Goal: Obtain resource: Download file/media

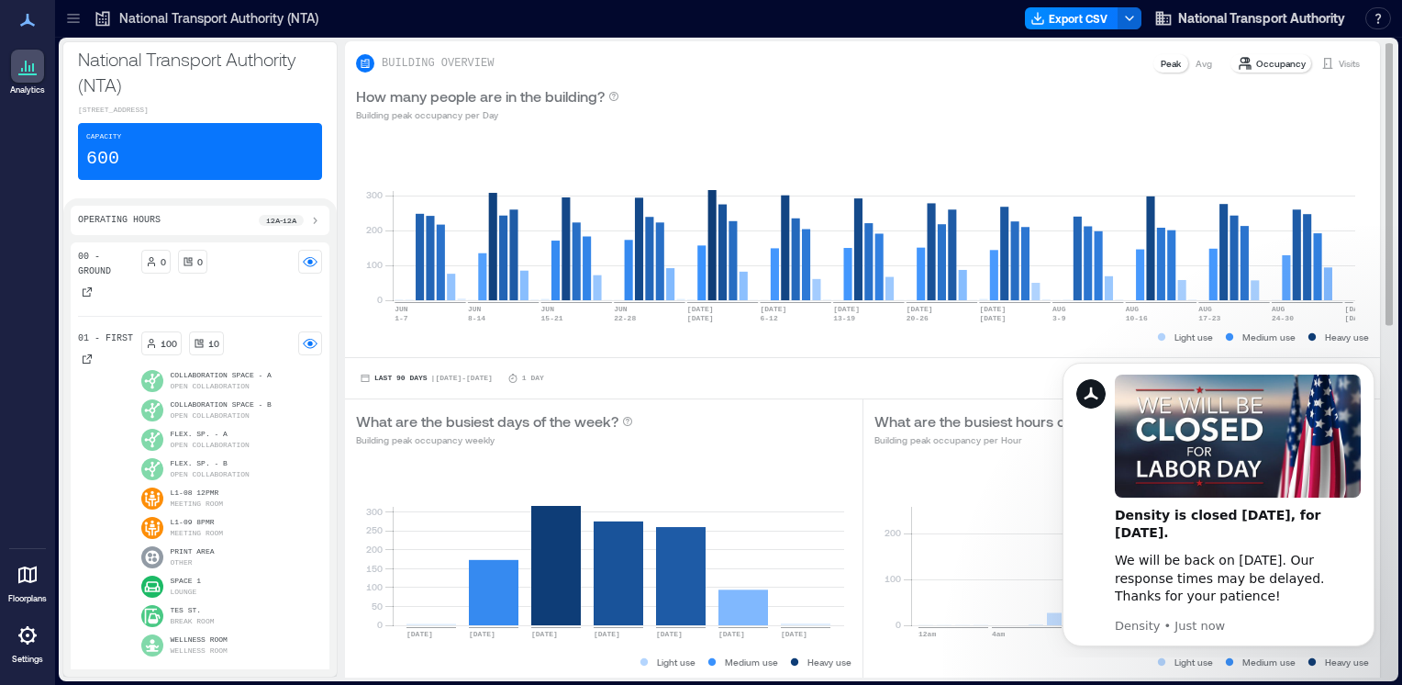
click at [985, 380] on div "Last 90 Days | [DATE] - [DATE] 1 Day EXPORT COMPARE OPTIONS" at bounding box center [862, 378] width 1013 height 18
click at [1367, 371] on icon "Dismiss notification" at bounding box center [1370, 367] width 10 height 10
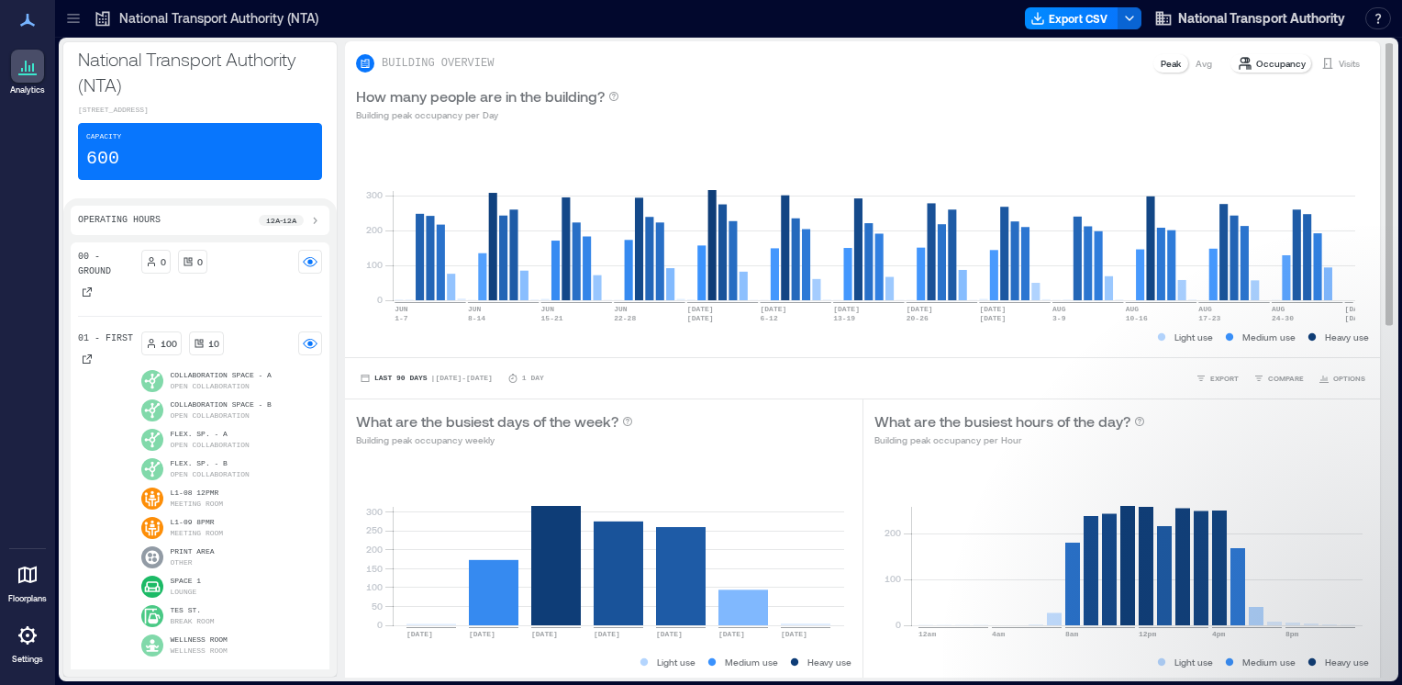
drag, startPoint x: 1374, startPoint y: 134, endPoint x: 1373, endPoint y: 181, distance: 46.8
click at [1373, 181] on div "BUILDING OVERVIEW Peak Avg Occupancy Visits How many people are in the building…" at bounding box center [870, 359] width 1050 height 636
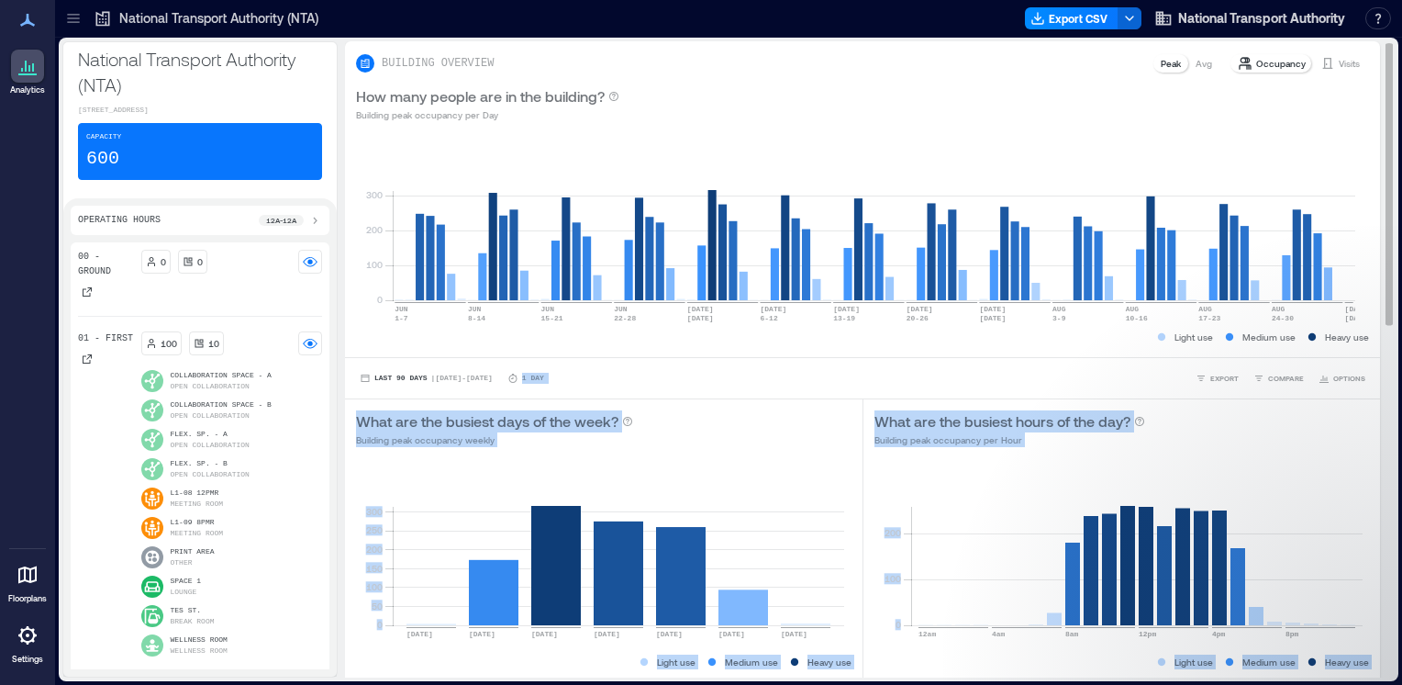
drag, startPoint x: 1374, startPoint y: 291, endPoint x: 1364, endPoint y: 342, distance: 52.4
click at [1364, 342] on div "BUILDING OVERVIEW Peak Avg Occupancy Visits How many people are in the building…" at bounding box center [870, 359] width 1050 height 636
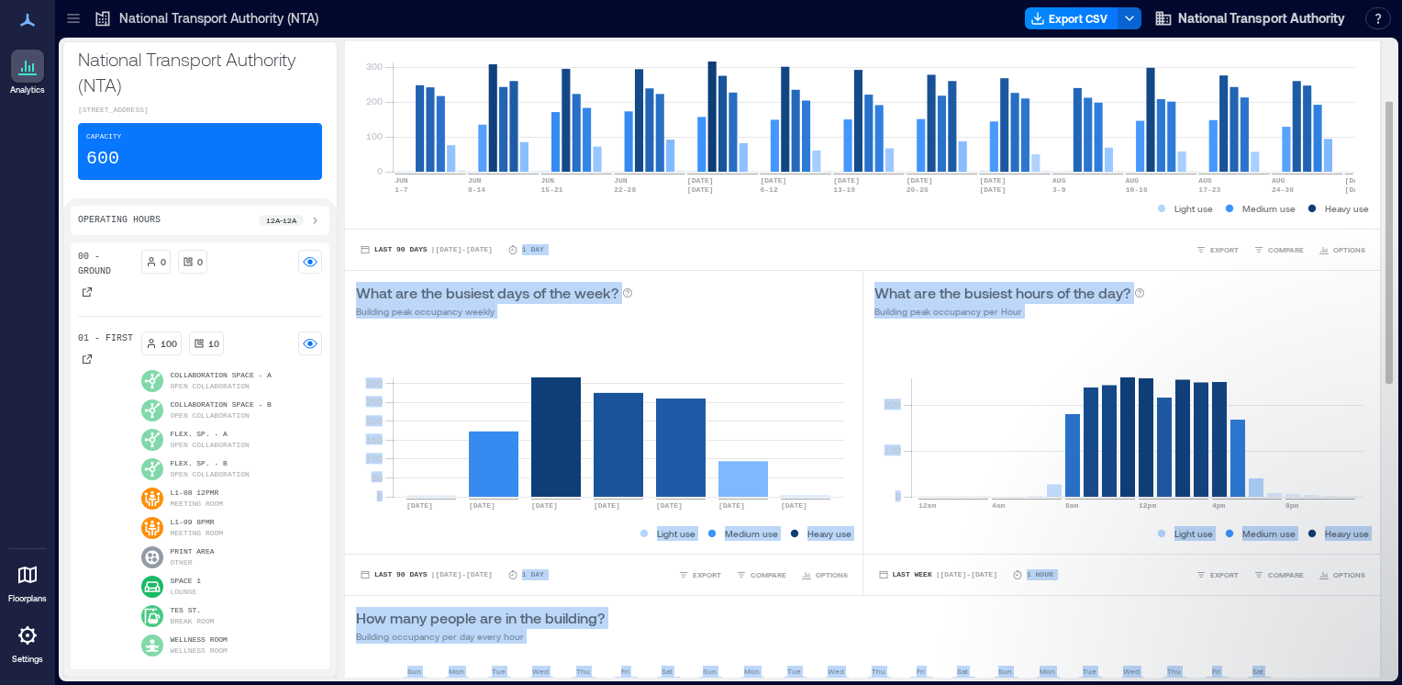
scroll to position [132, 0]
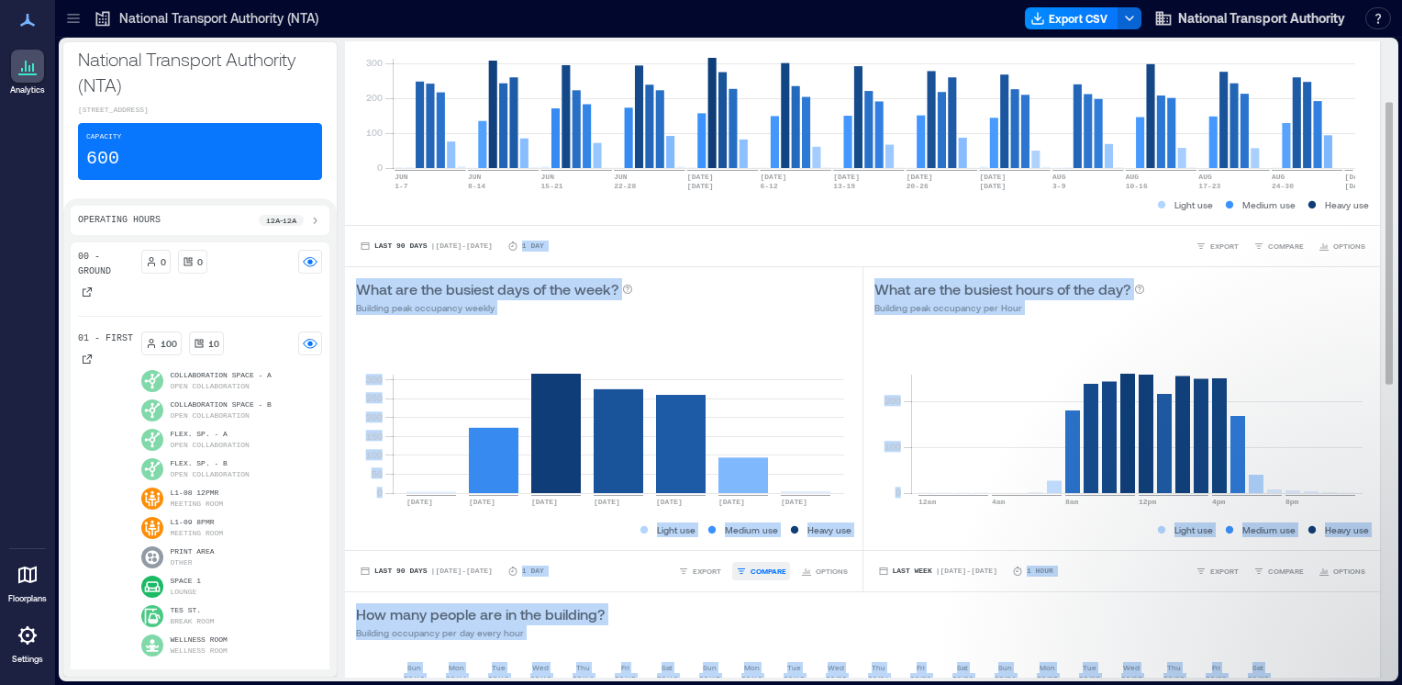
click at [772, 567] on span "COMPARE" at bounding box center [769, 570] width 36 height 11
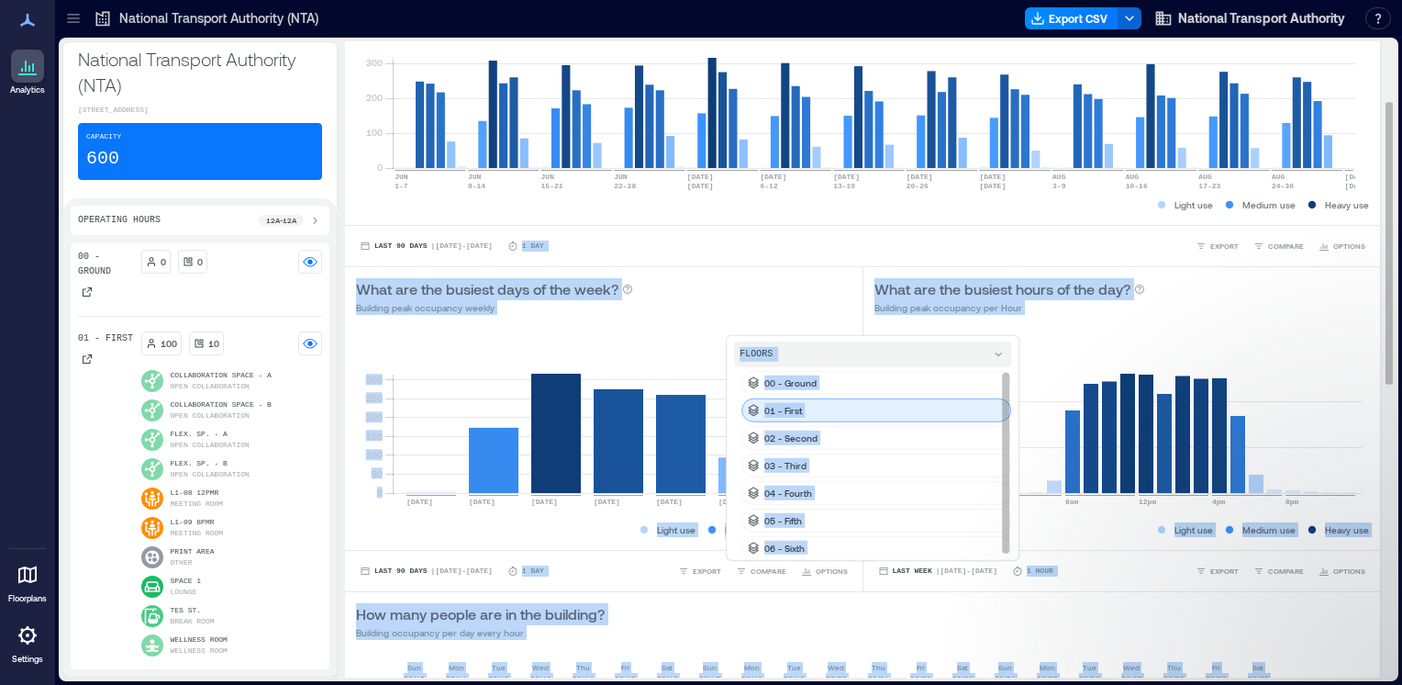
click at [819, 411] on div "01 - First" at bounding box center [876, 410] width 270 height 24
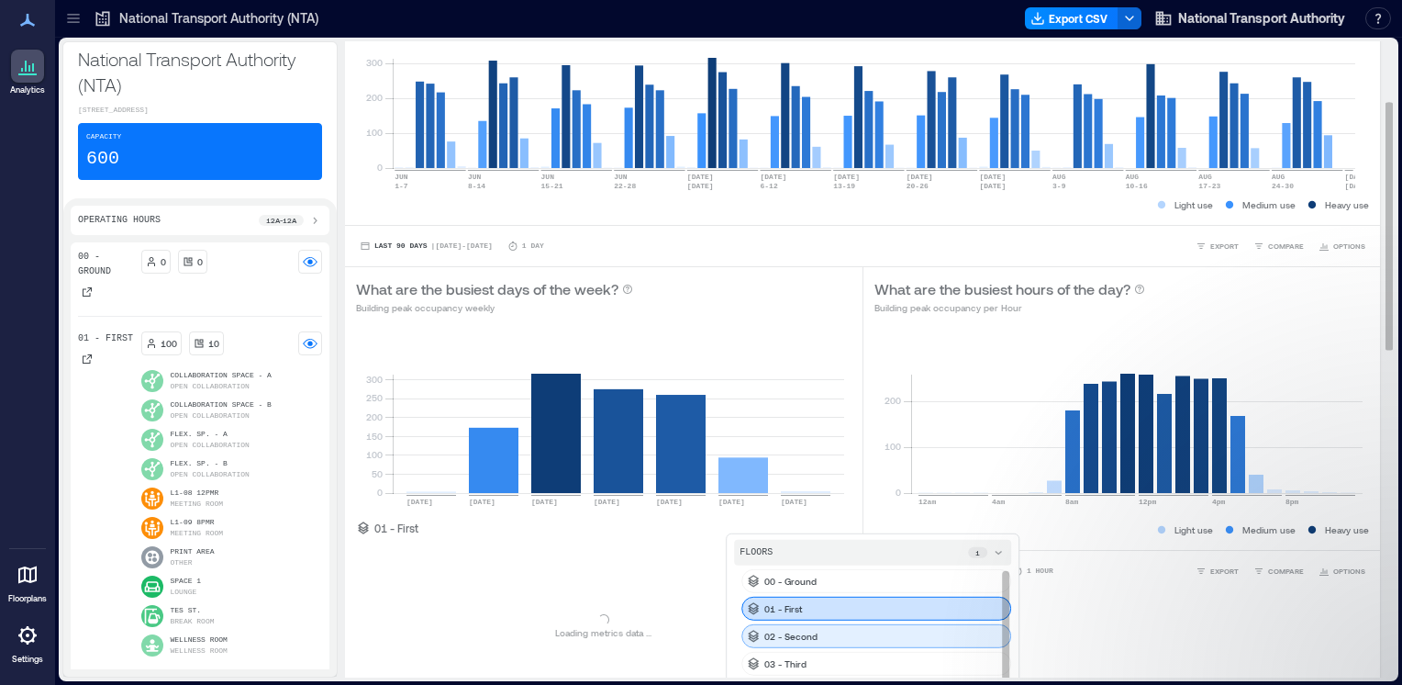
click at [819, 625] on div "02 - Second" at bounding box center [876, 636] width 270 height 24
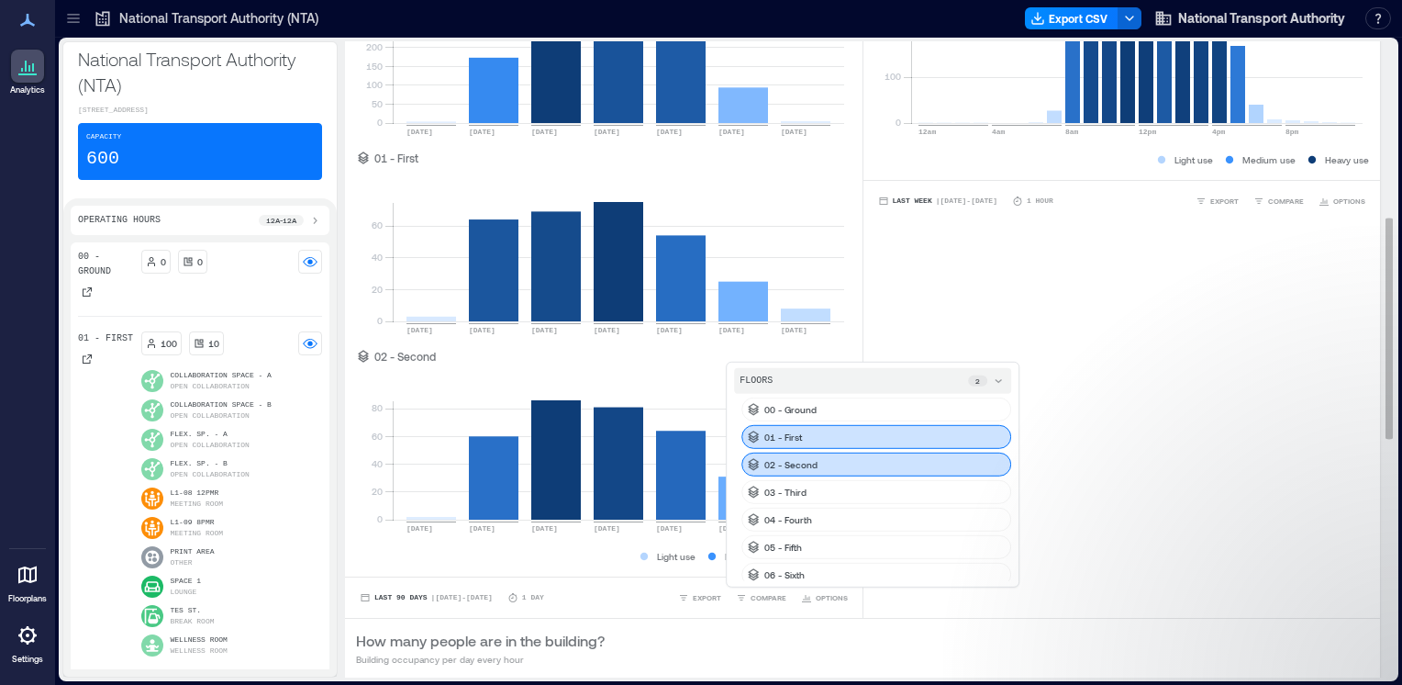
scroll to position [503, 0]
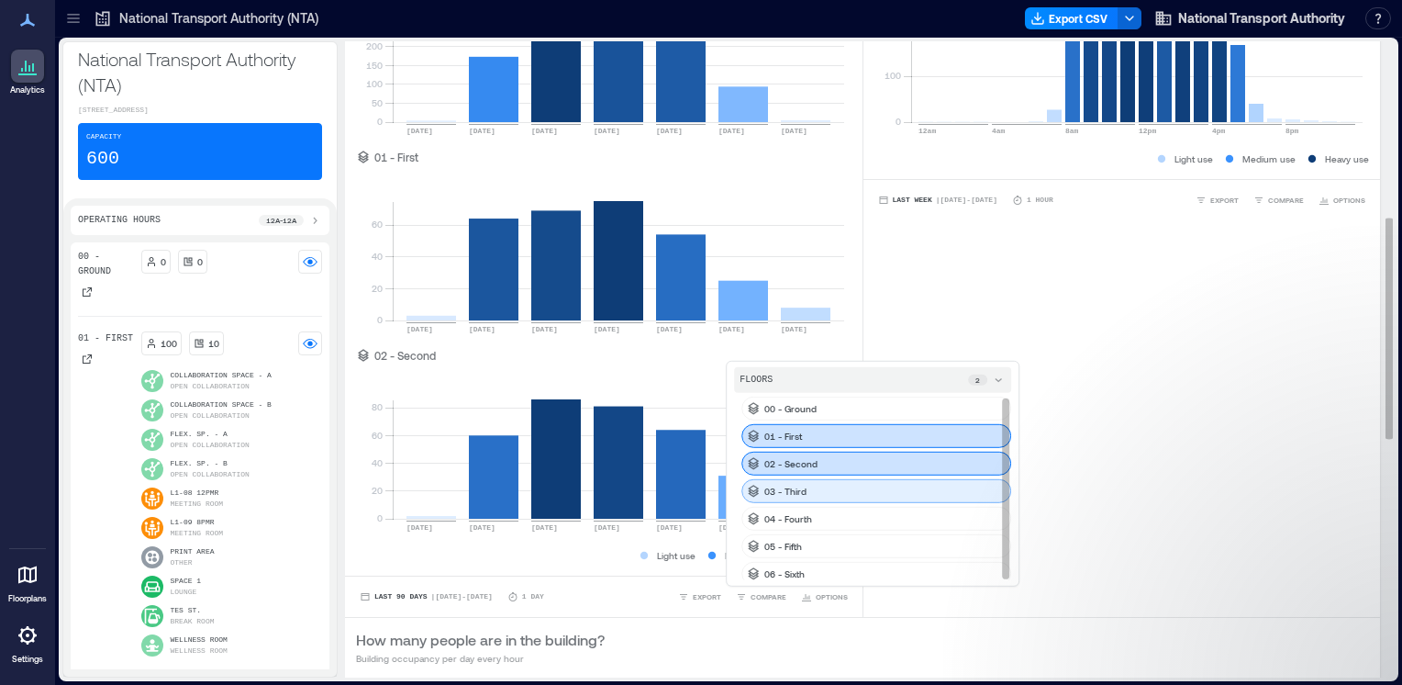
click at [794, 484] on p "03 - Third" at bounding box center [785, 491] width 42 height 15
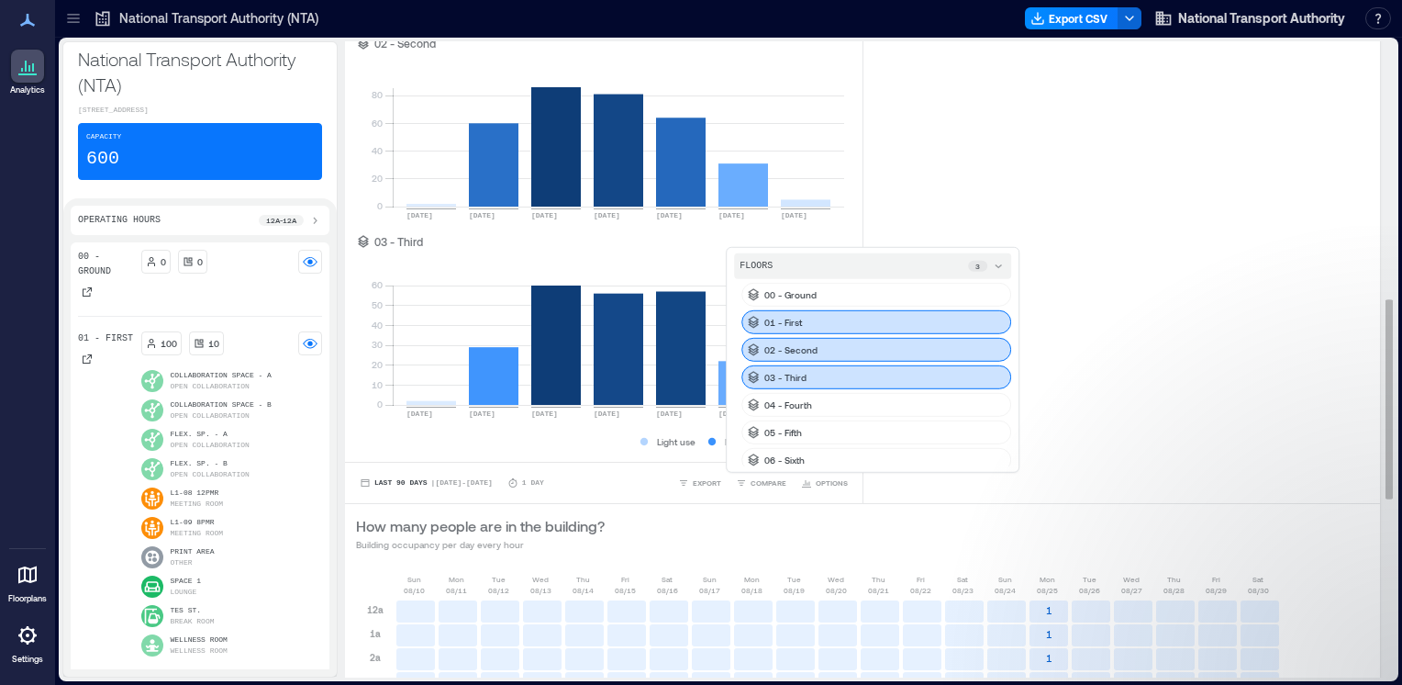
scroll to position [817, 0]
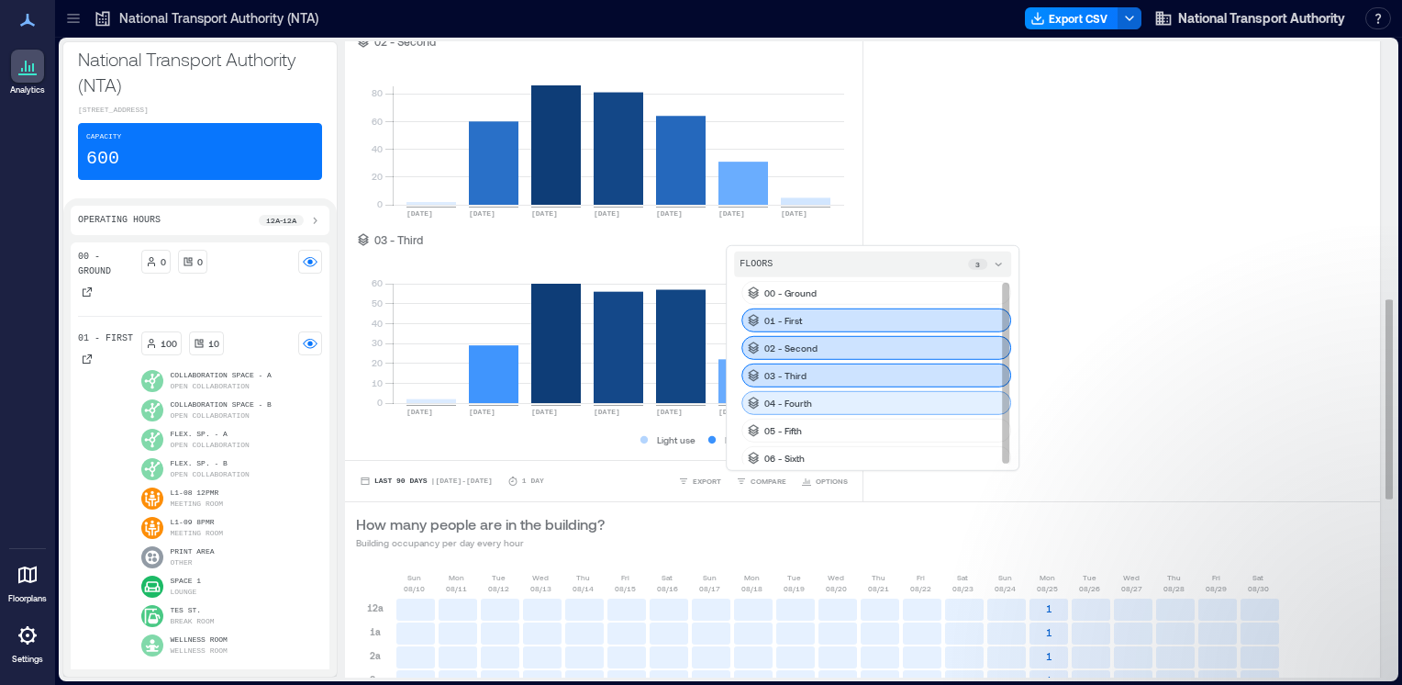
click at [813, 396] on div "04 - Fourth" at bounding box center [876, 403] width 270 height 24
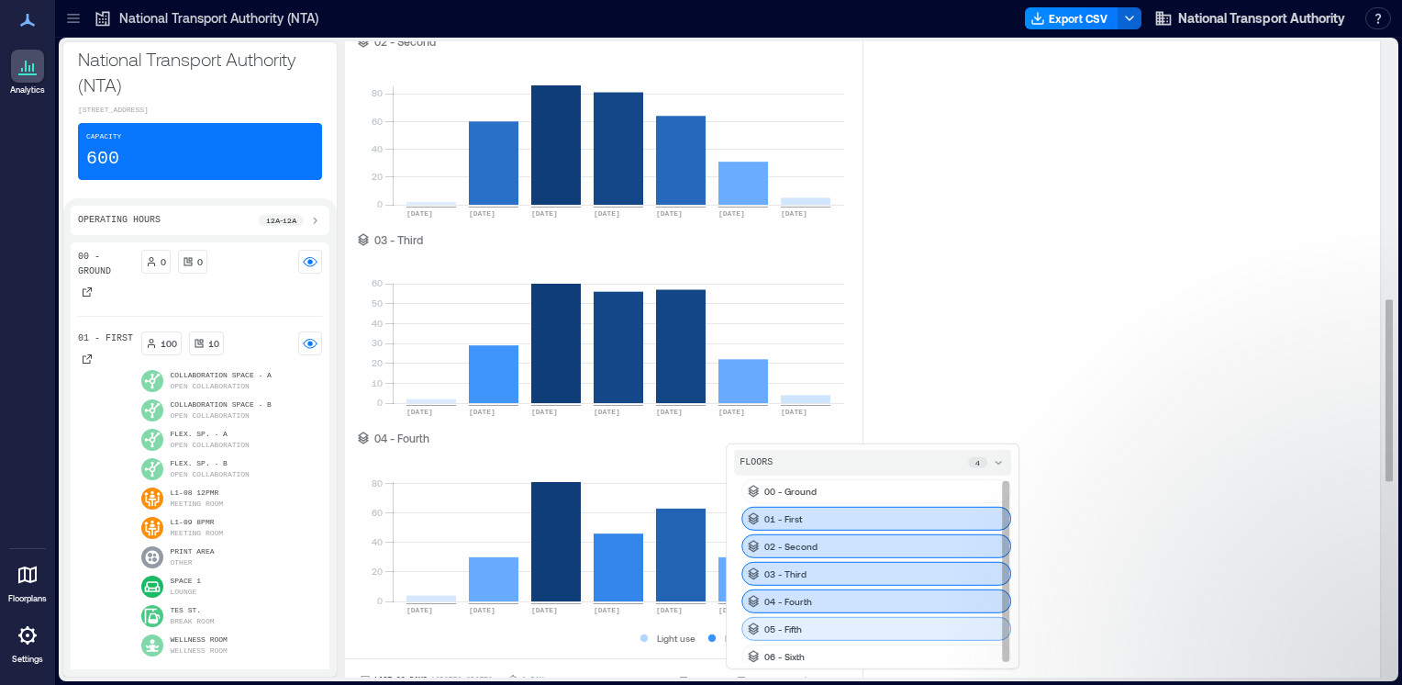
click at [782, 621] on p "05 - Fifth" at bounding box center [783, 628] width 38 height 15
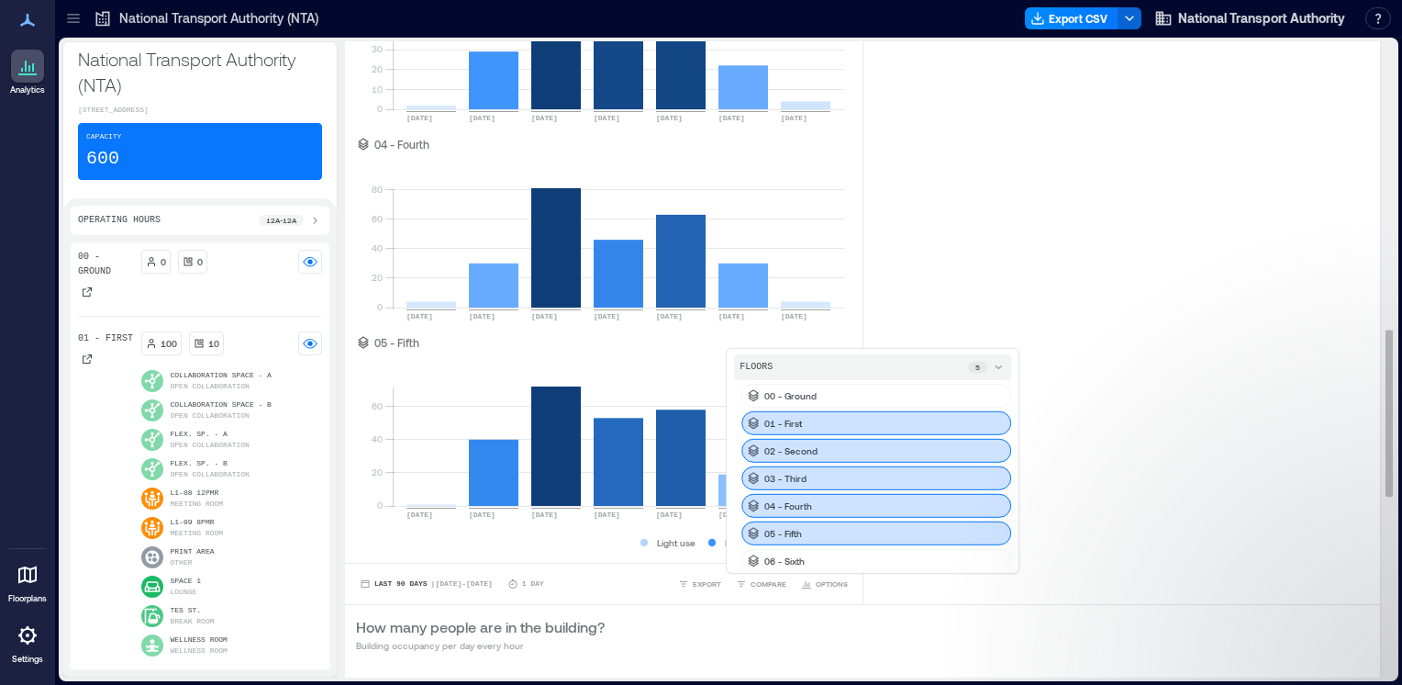
scroll to position [1115, 0]
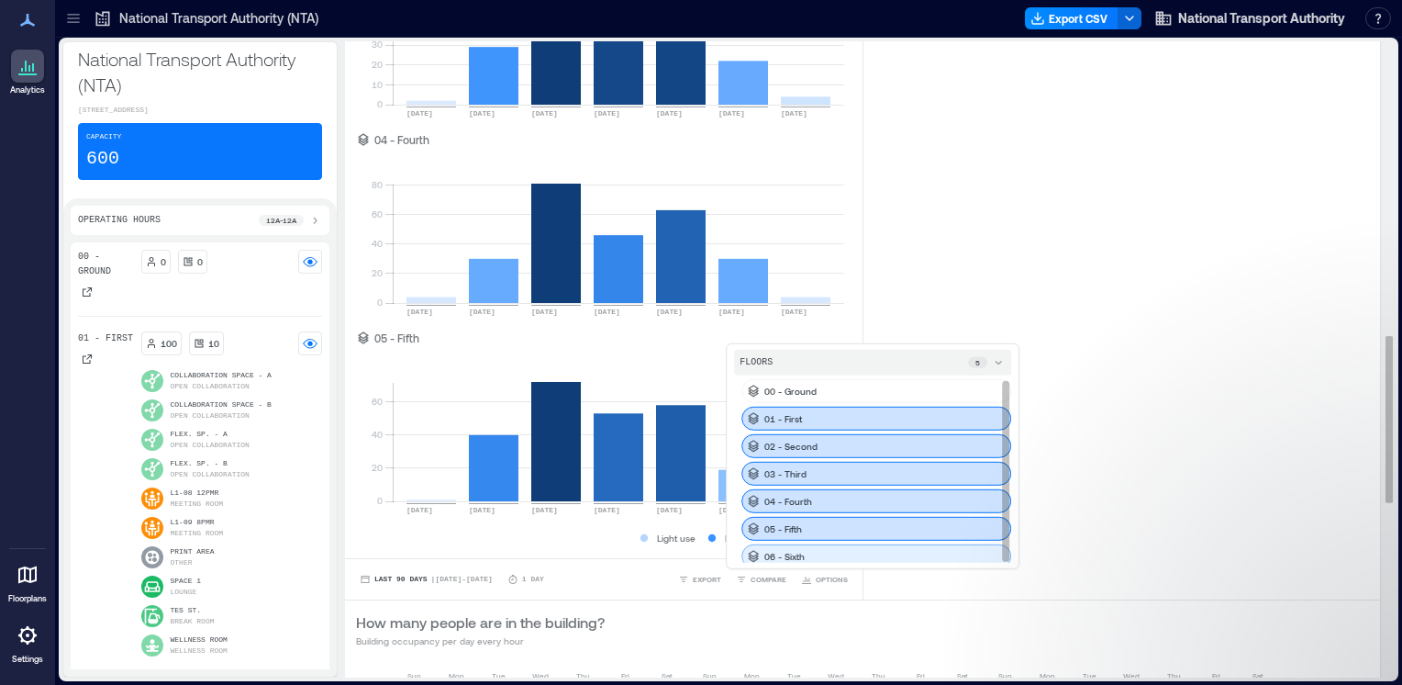
click at [815, 552] on div "06 - Sixth" at bounding box center [876, 556] width 270 height 24
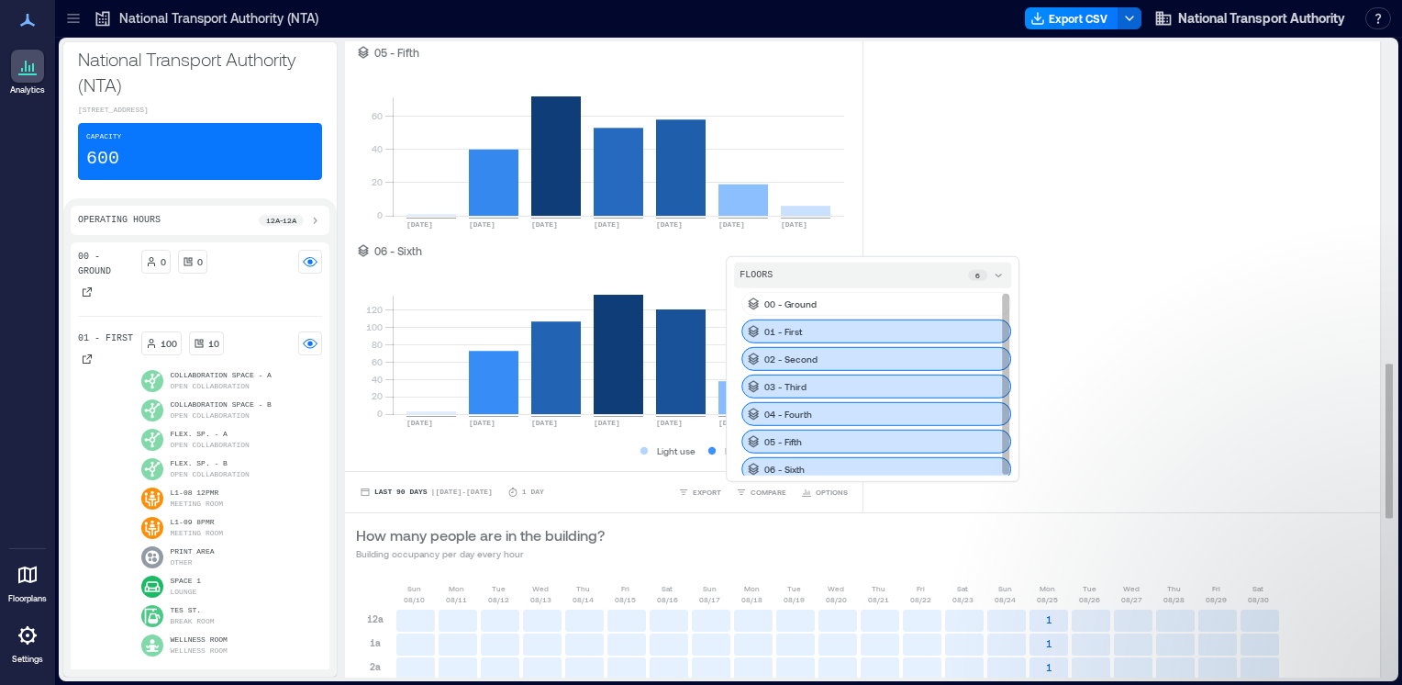
scroll to position [1406, 0]
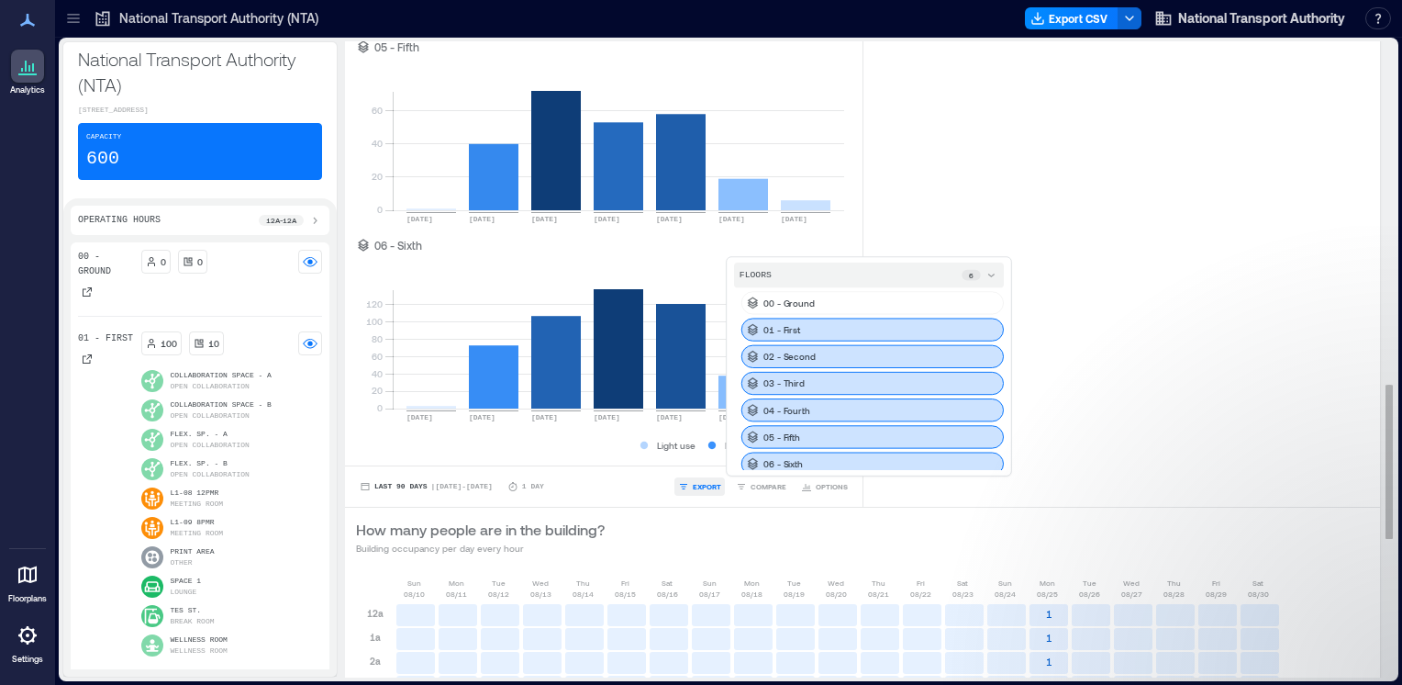
click at [694, 486] on span "EXPORT" at bounding box center [707, 486] width 28 height 11
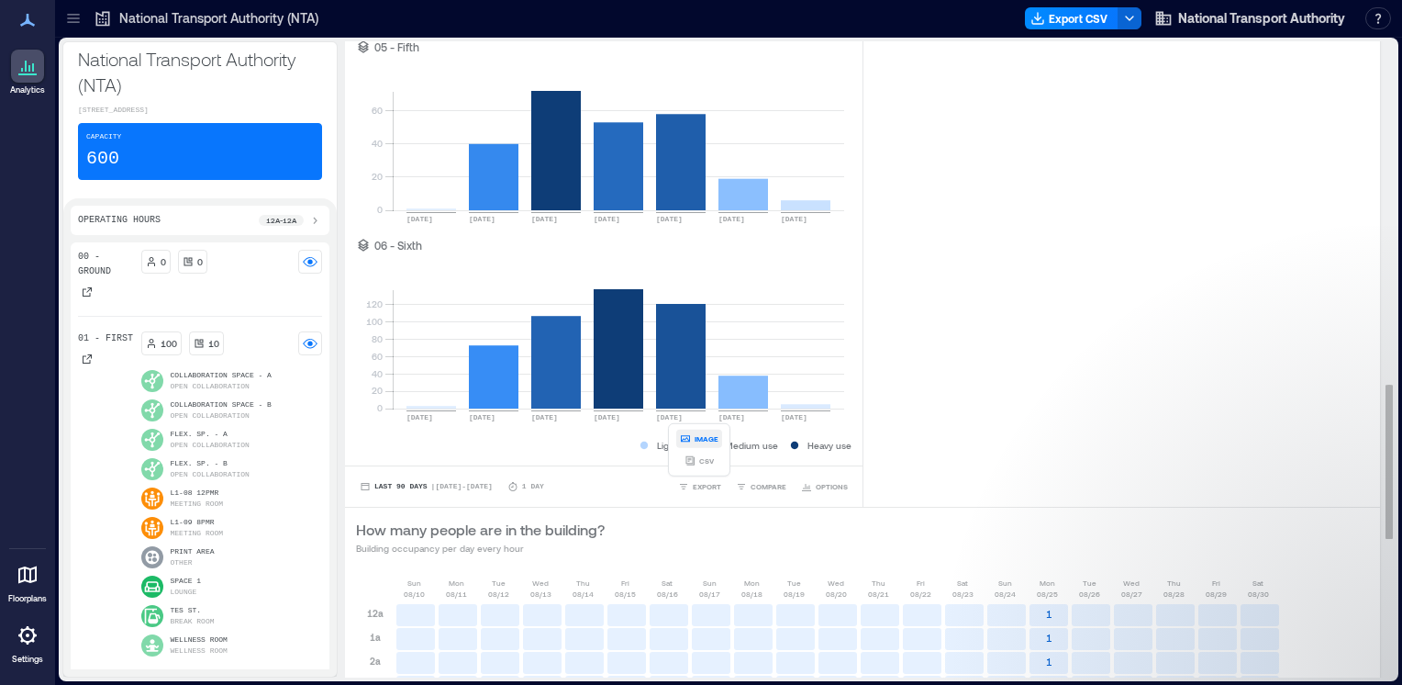
click at [698, 440] on span "IMAGE" at bounding box center [707, 438] width 24 height 11
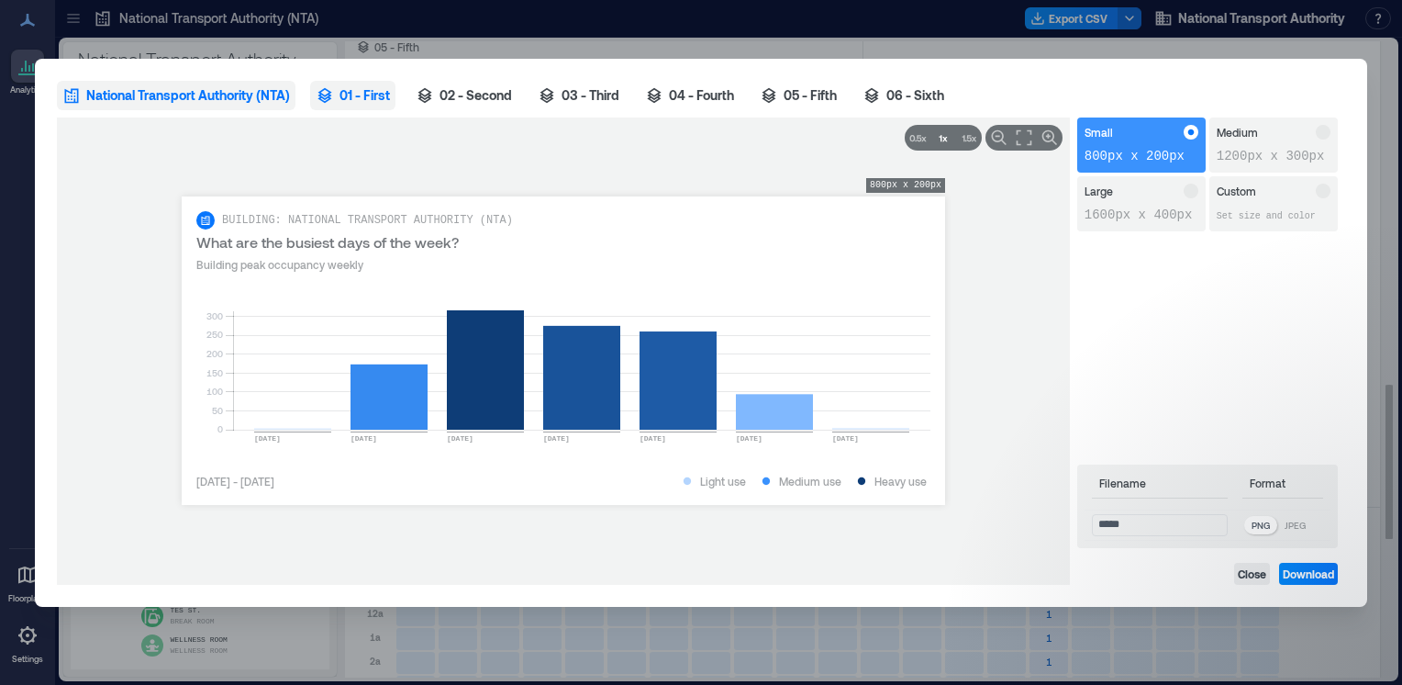
click at [377, 100] on span "01 - First" at bounding box center [365, 95] width 50 height 18
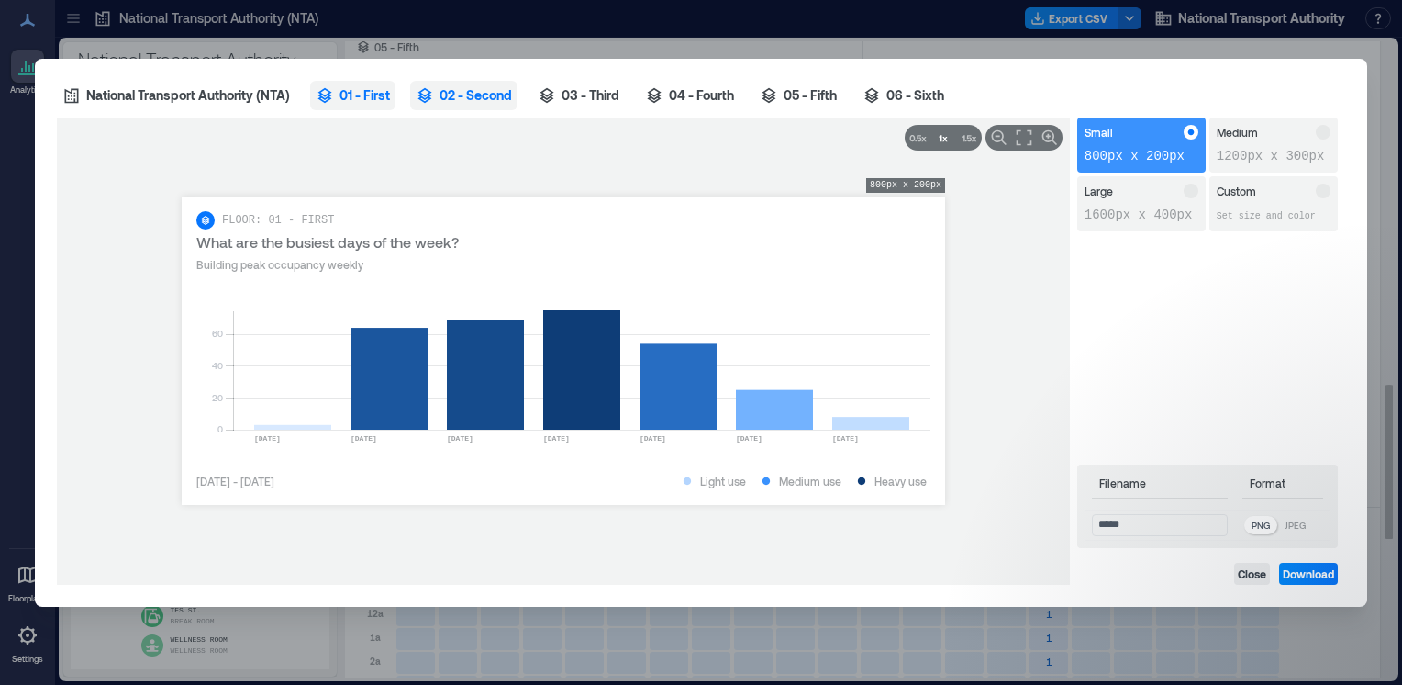
click at [479, 95] on span "02 - Second" at bounding box center [476, 95] width 72 height 18
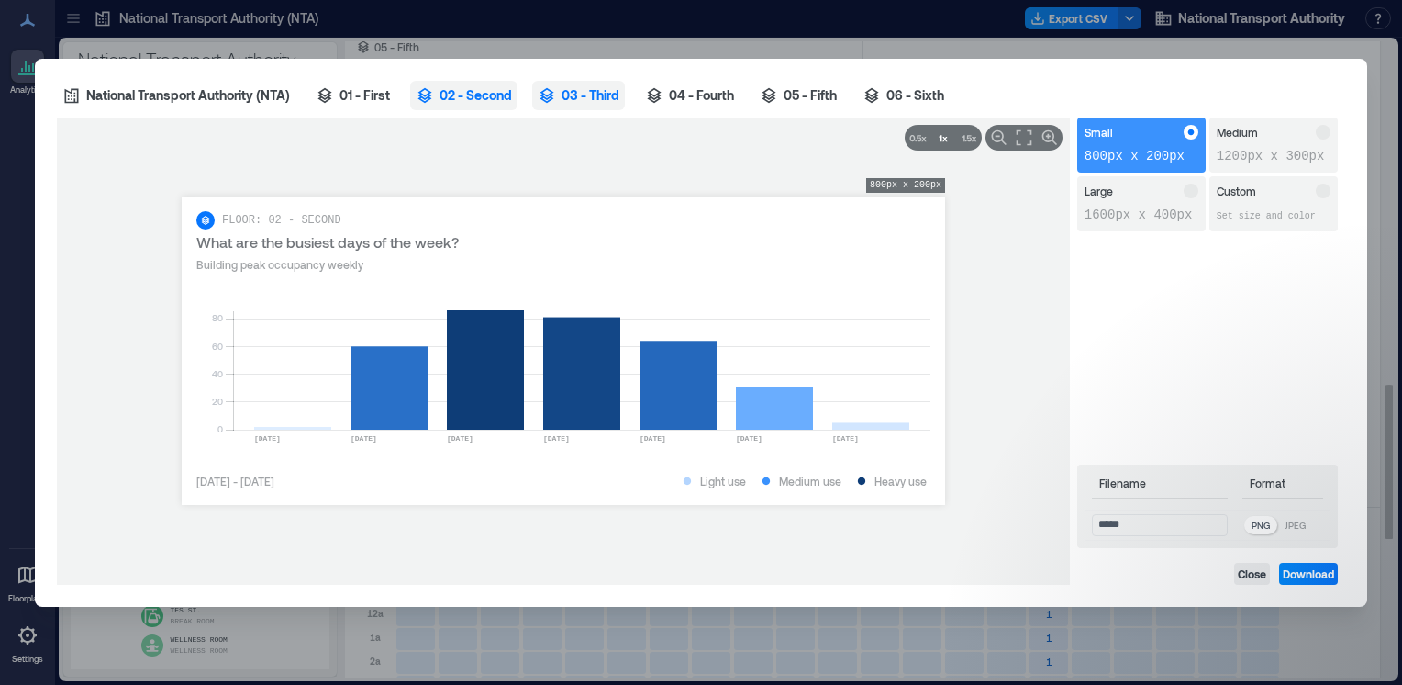
click at [563, 99] on button "03 - Third" at bounding box center [578, 95] width 93 height 29
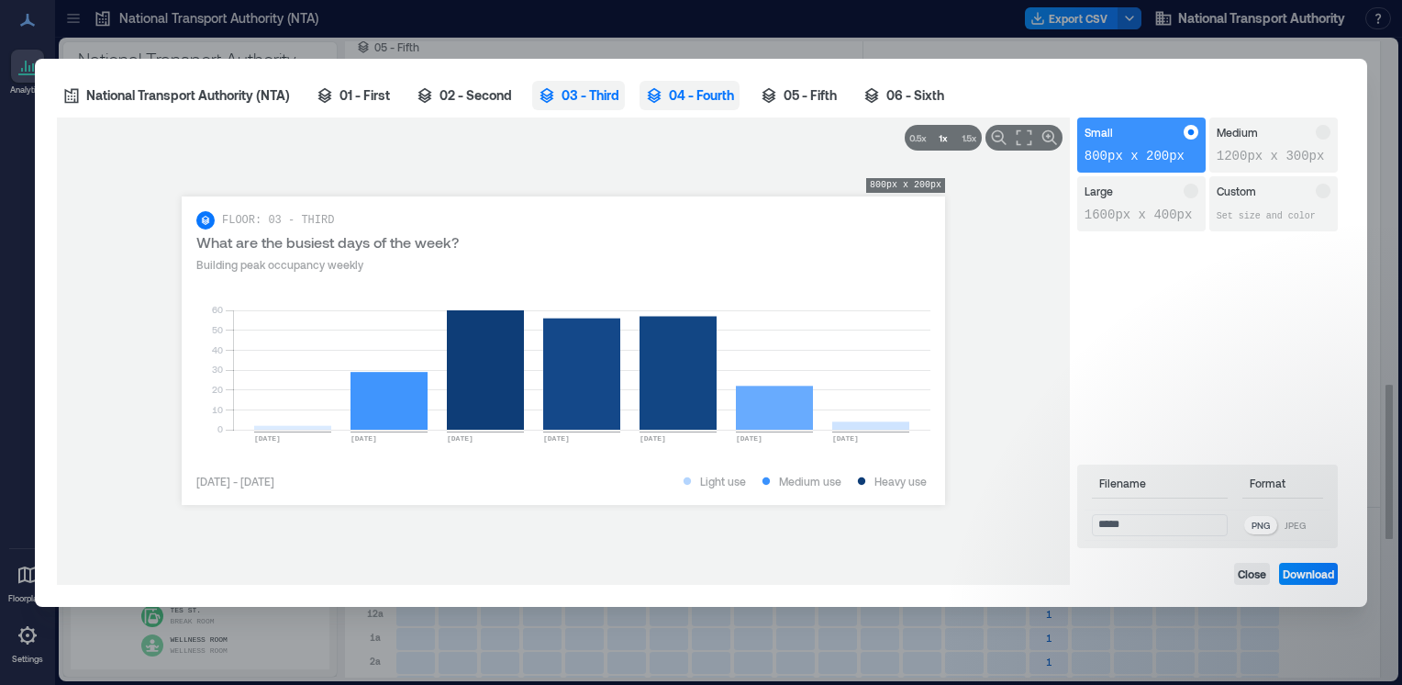
click at [706, 95] on span "04 - Fourth" at bounding box center [701, 95] width 65 height 18
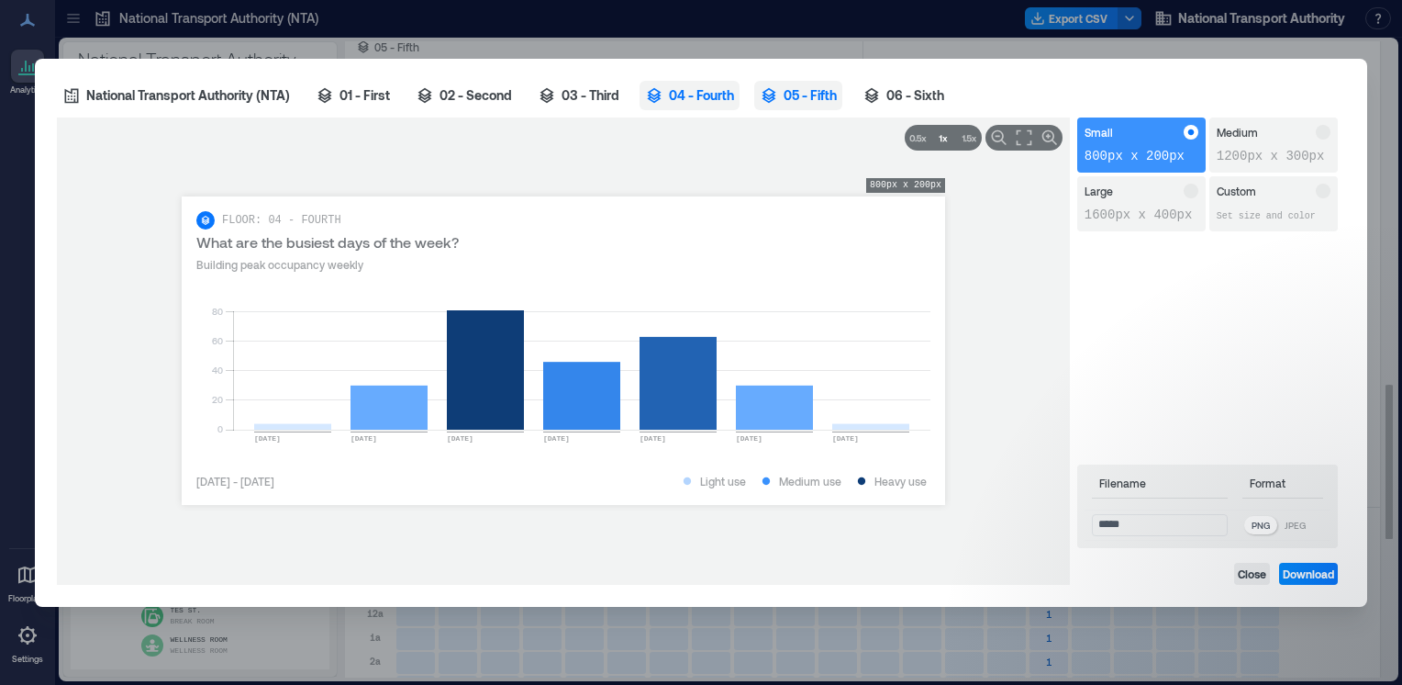
click at [834, 97] on span "05 - Fifth" at bounding box center [810, 95] width 53 height 18
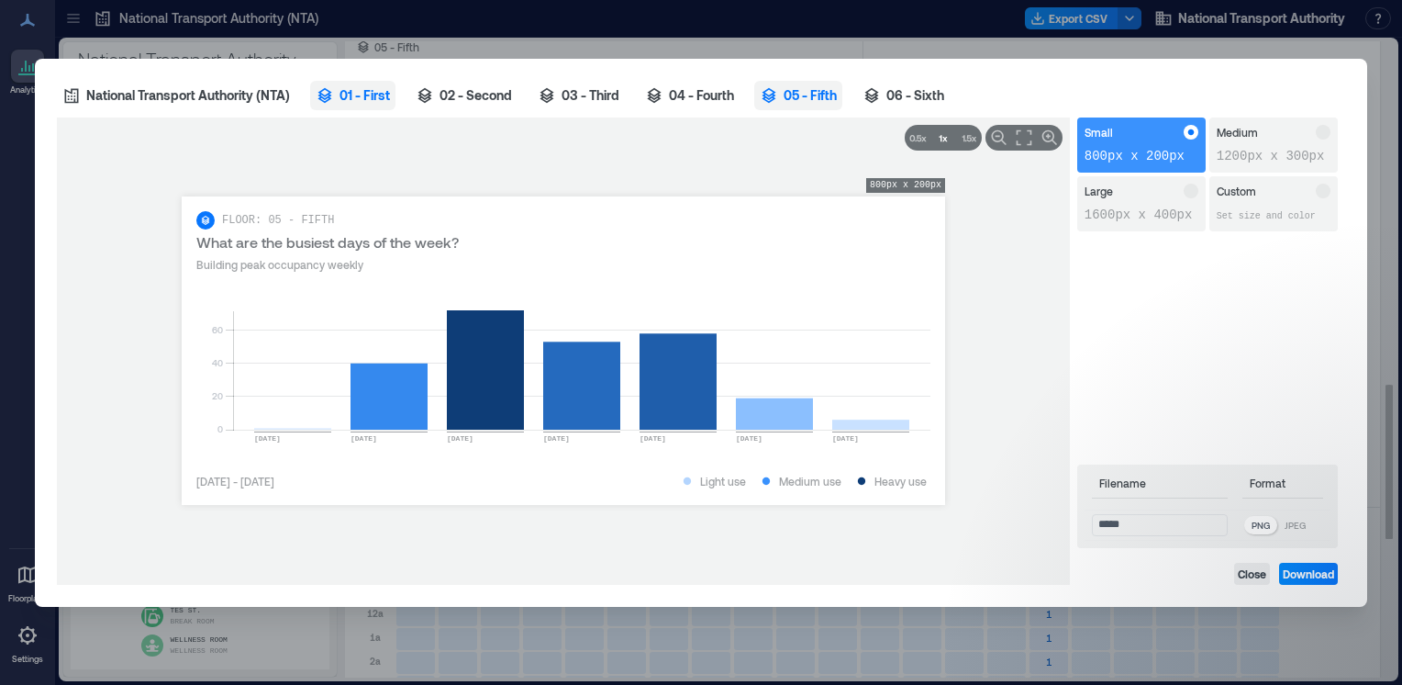
click at [338, 93] on button "01 - First" at bounding box center [352, 95] width 85 height 29
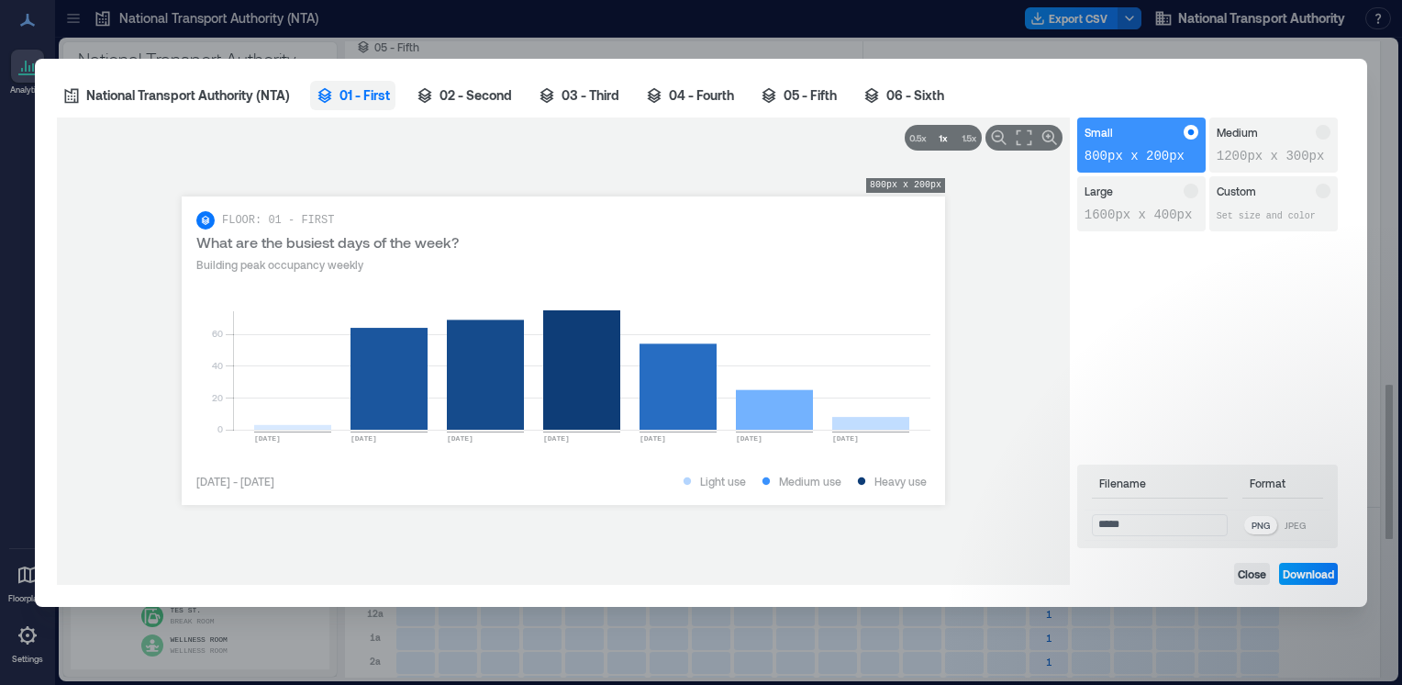
click at [1311, 573] on span "Download" at bounding box center [1308, 573] width 51 height 15
click at [474, 248] on span "**********" at bounding box center [563, 242] width 734 height 26
click at [289, 413] on rect at bounding box center [581, 351] width 697 height 156
click at [396, 419] on rect at bounding box center [581, 351] width 697 height 156
click at [472, 417] on rect at bounding box center [581, 351] width 697 height 156
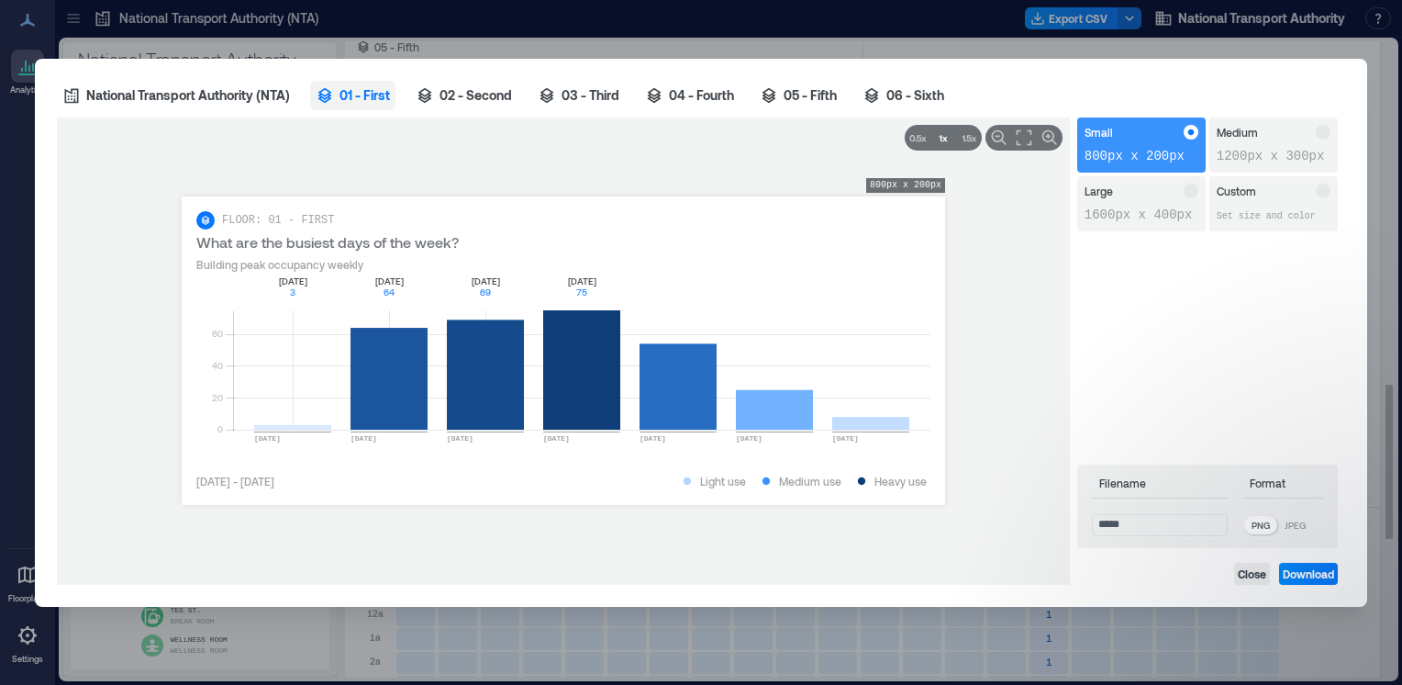
click at [560, 416] on rect at bounding box center [581, 351] width 697 height 156
click at [688, 435] on icon "0 20 40 60 [DATE] [DATE] [DATE] [DATE] [DATE] [DATE] [DATE] [DATE] 3 [DATE] 64 …" at bounding box center [563, 365] width 734 height 184
click at [688, 416] on rect at bounding box center [581, 351] width 697 height 156
click at [807, 428] on rect at bounding box center [581, 351] width 697 height 156
click at [881, 420] on rect at bounding box center [581, 351] width 697 height 156
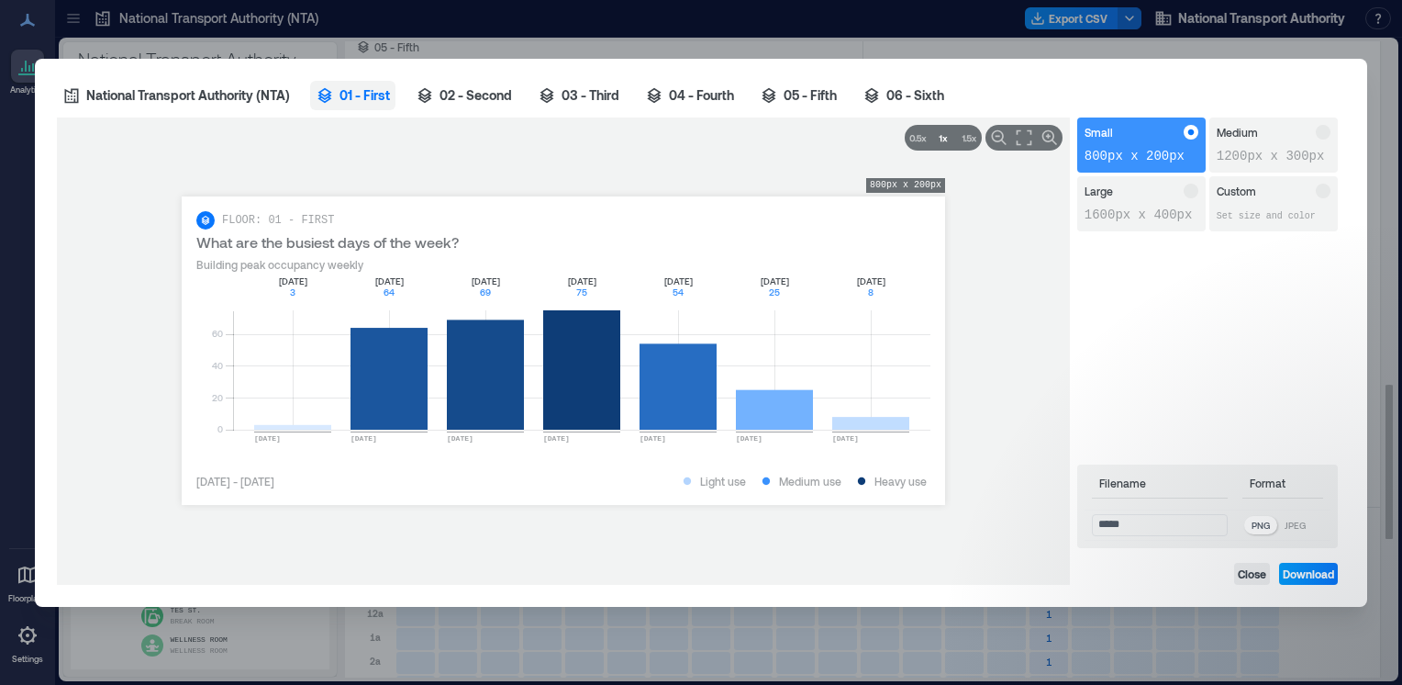
click at [1325, 570] on span "Download" at bounding box center [1308, 573] width 51 height 15
click at [459, 101] on span "02 - Second" at bounding box center [476, 95] width 72 height 18
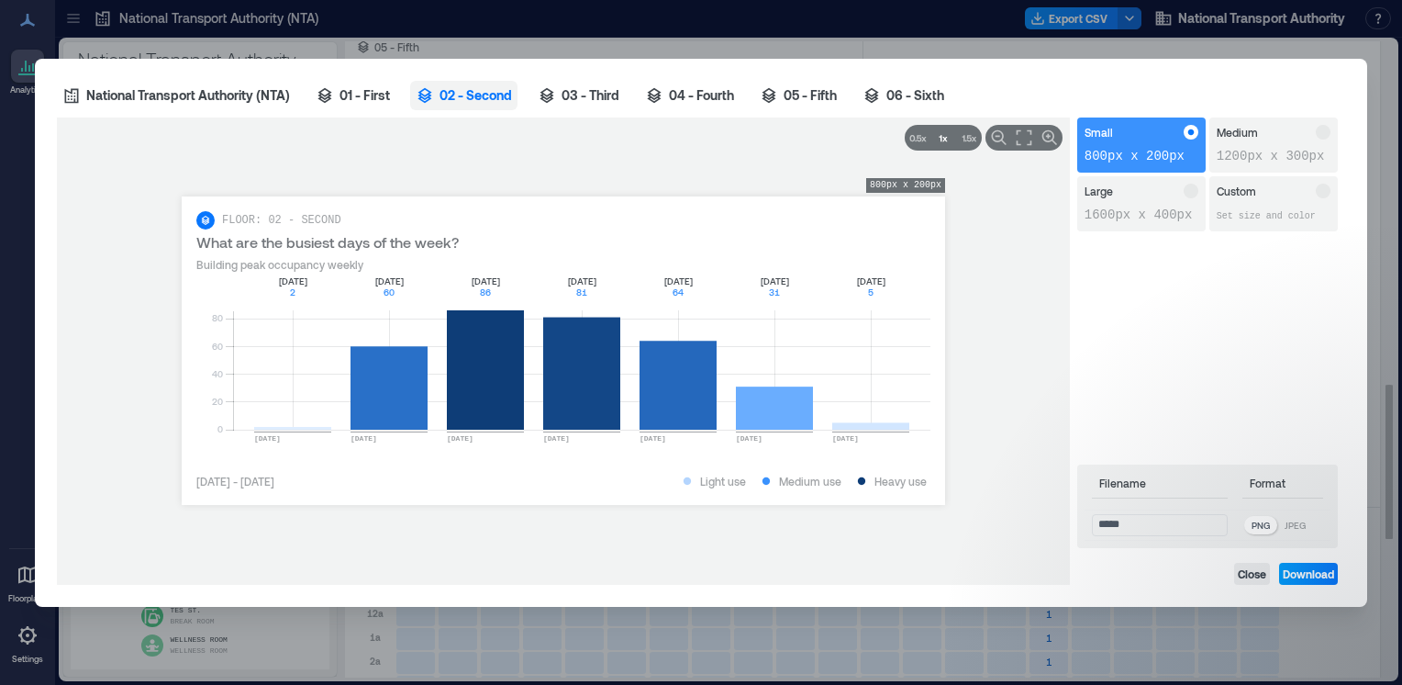
click at [1310, 574] on span "Download" at bounding box center [1308, 573] width 51 height 15
click at [584, 89] on span "03 - Third" at bounding box center [591, 95] width 58 height 18
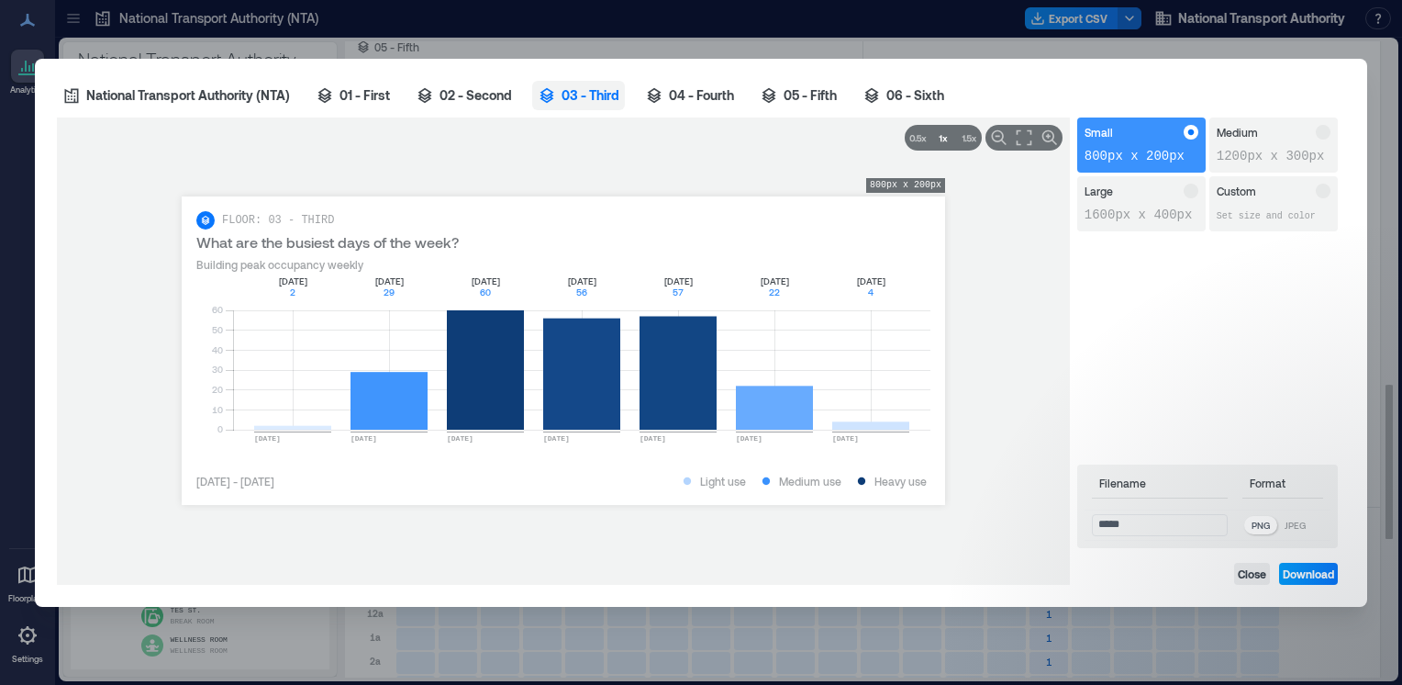
click at [1320, 564] on button "Download" at bounding box center [1308, 574] width 59 height 22
click at [704, 95] on span "04 - Fourth" at bounding box center [701, 95] width 65 height 18
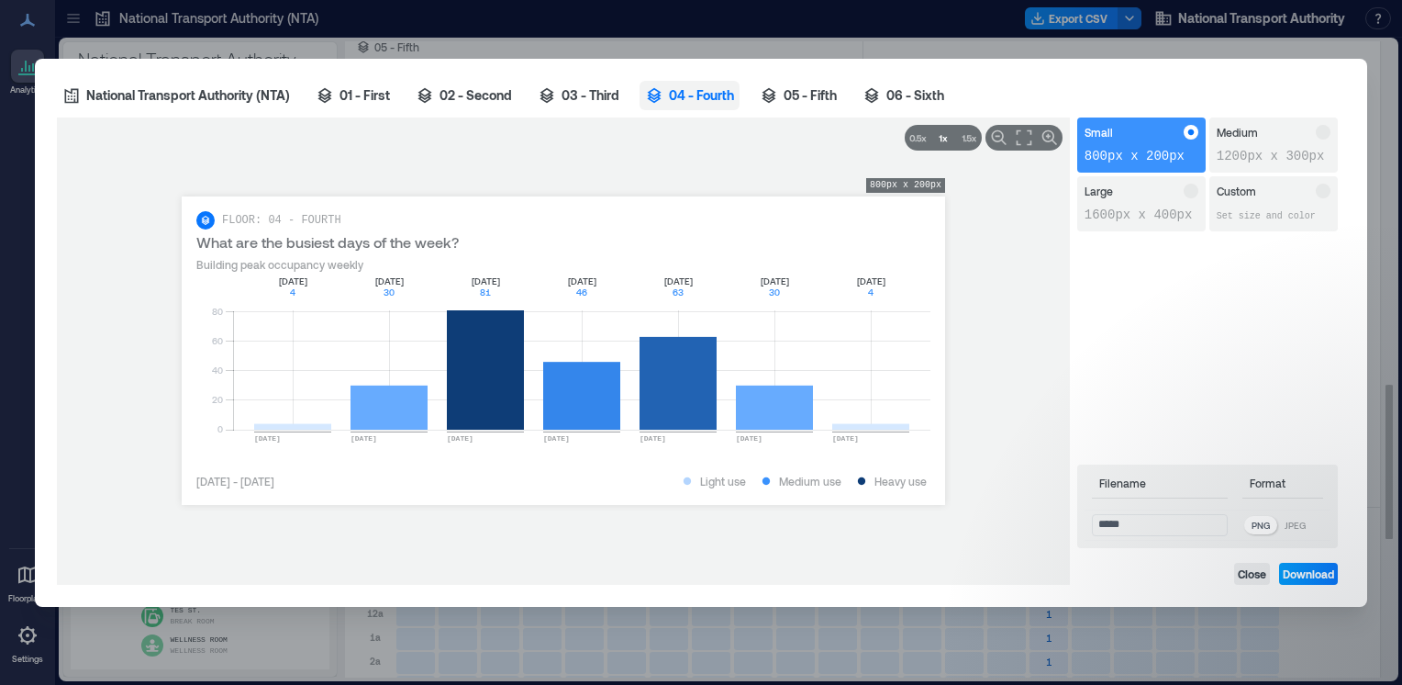
click at [1309, 573] on span "Download" at bounding box center [1308, 573] width 51 height 15
click at [784, 94] on button "05 - Fifth" at bounding box center [798, 95] width 88 height 29
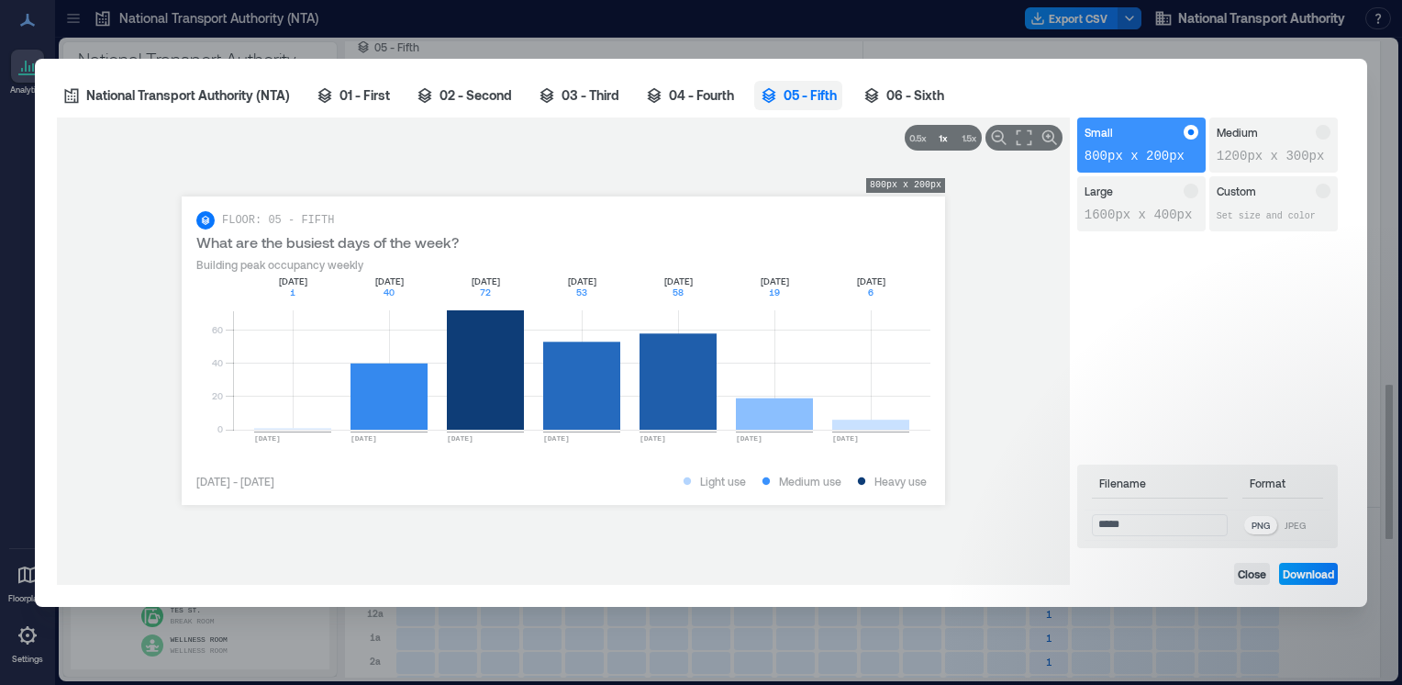
click at [1293, 575] on span "Download" at bounding box center [1308, 573] width 51 height 15
click at [925, 90] on span "06 - Sixth" at bounding box center [915, 95] width 58 height 18
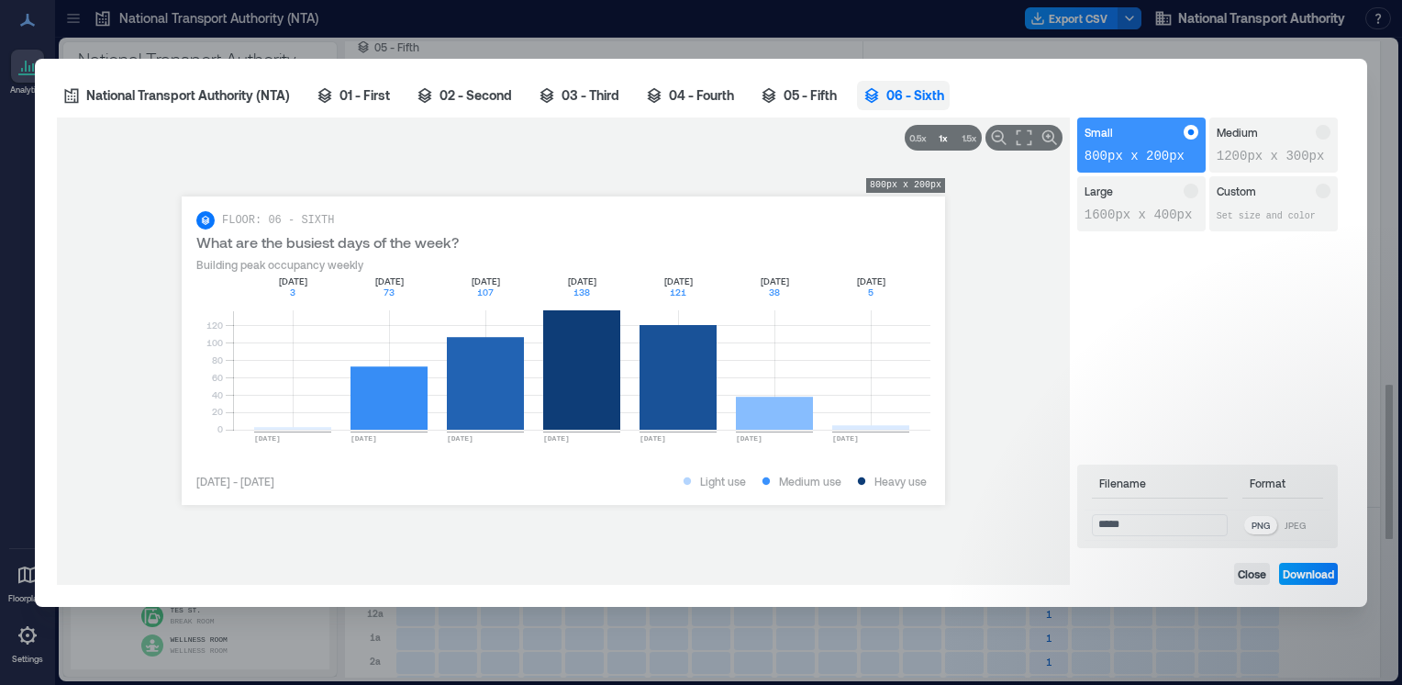
click at [1316, 571] on span "Download" at bounding box center [1308, 573] width 51 height 15
click at [1243, 574] on span "Close" at bounding box center [1252, 573] width 28 height 15
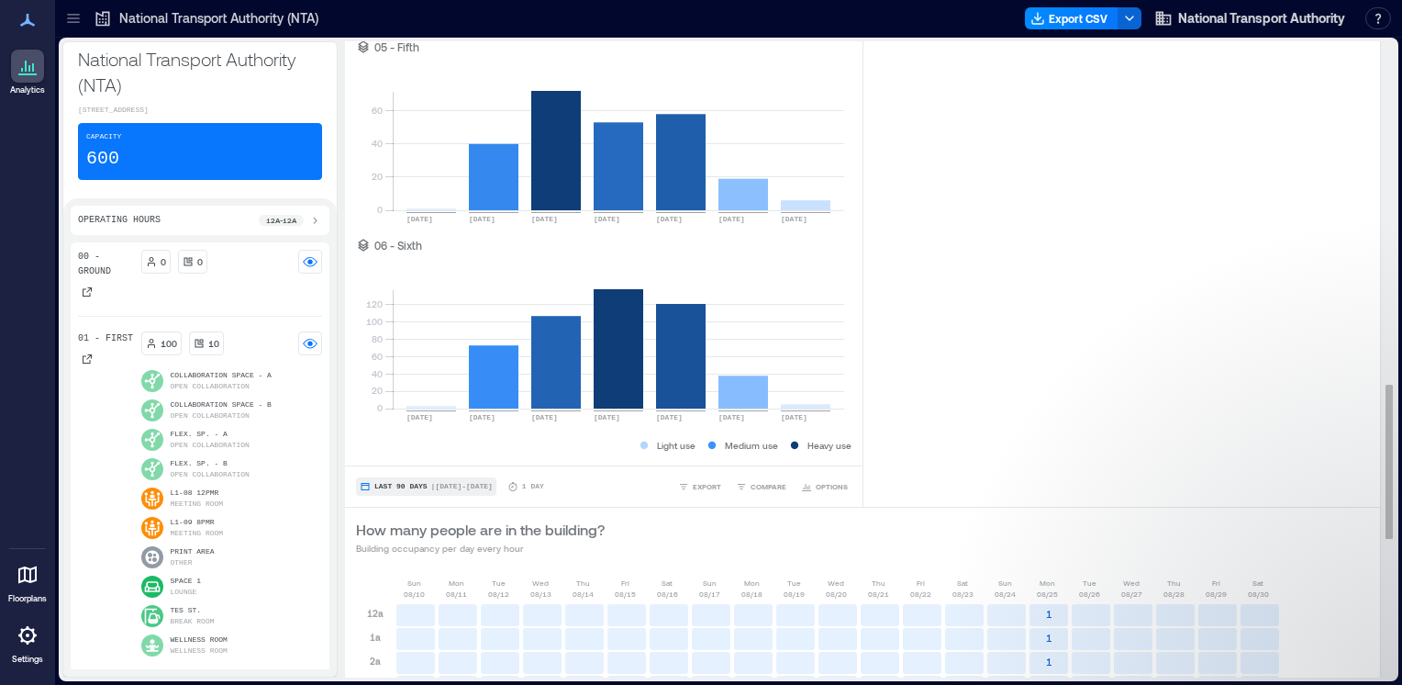
click at [414, 486] on span "Last 90 Days" at bounding box center [400, 486] width 53 height 0
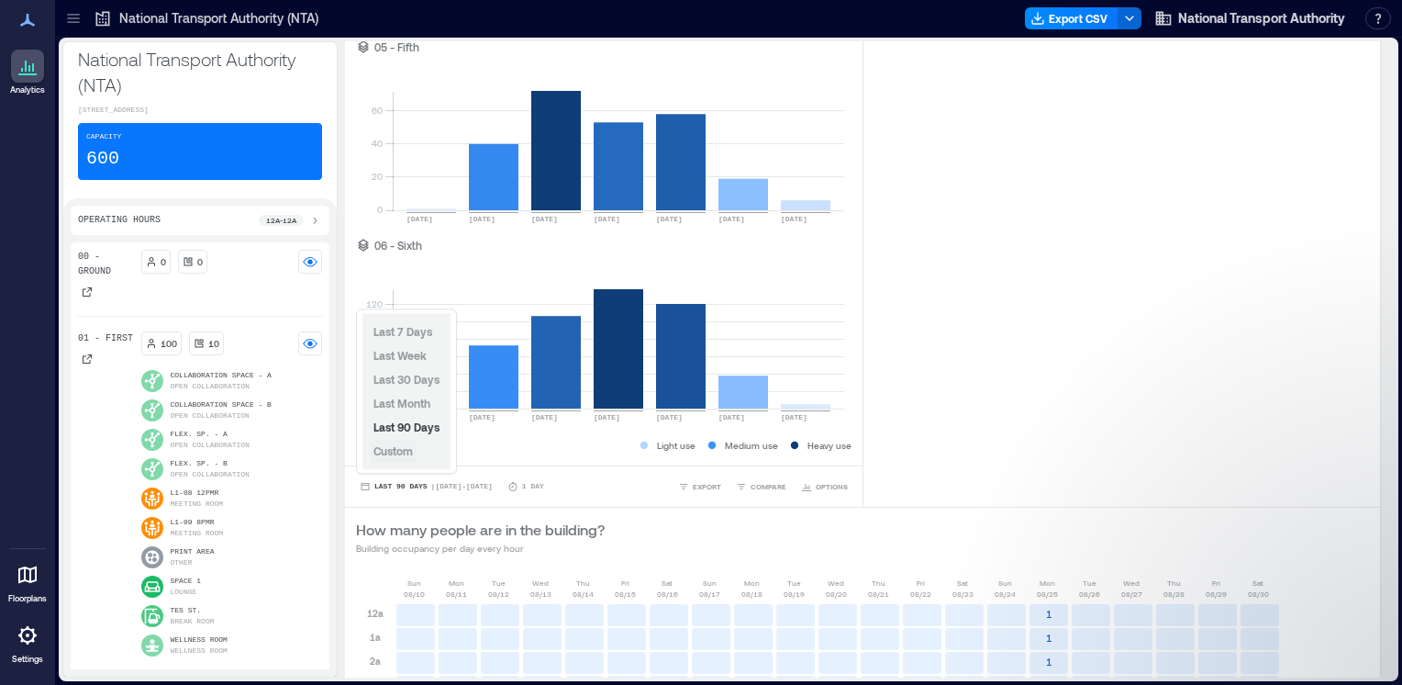
click at [396, 452] on span "Custom" at bounding box center [392, 450] width 39 height 13
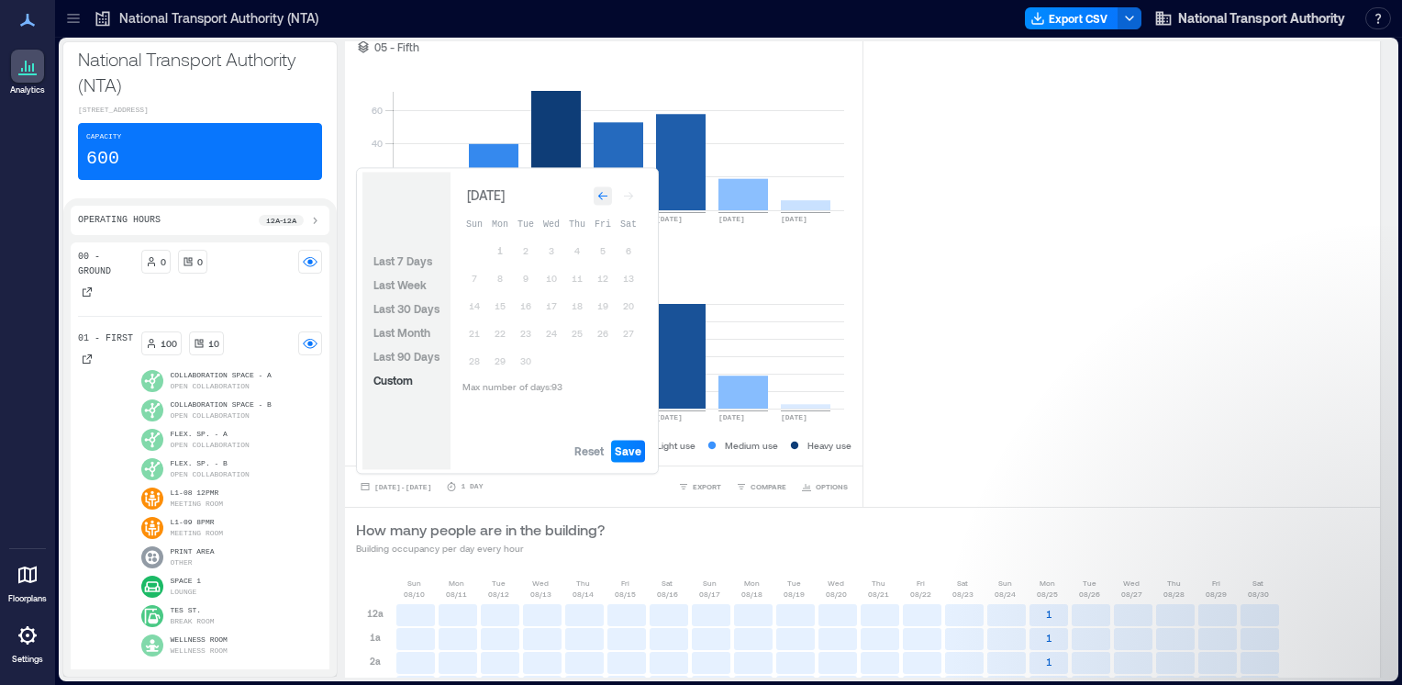
click at [602, 195] on icon "Go to previous month" at bounding box center [602, 195] width 11 height 11
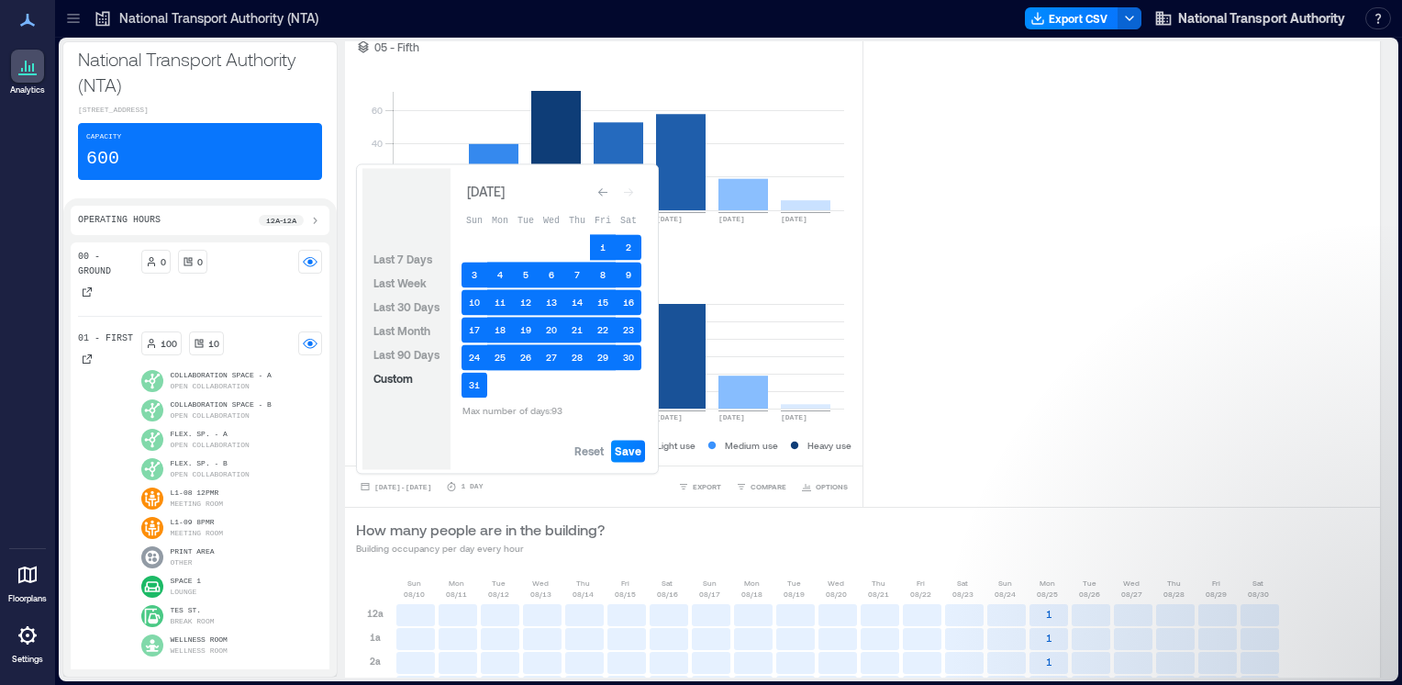
click at [602, 195] on icon "Go to previous month" at bounding box center [602, 191] width 11 height 11
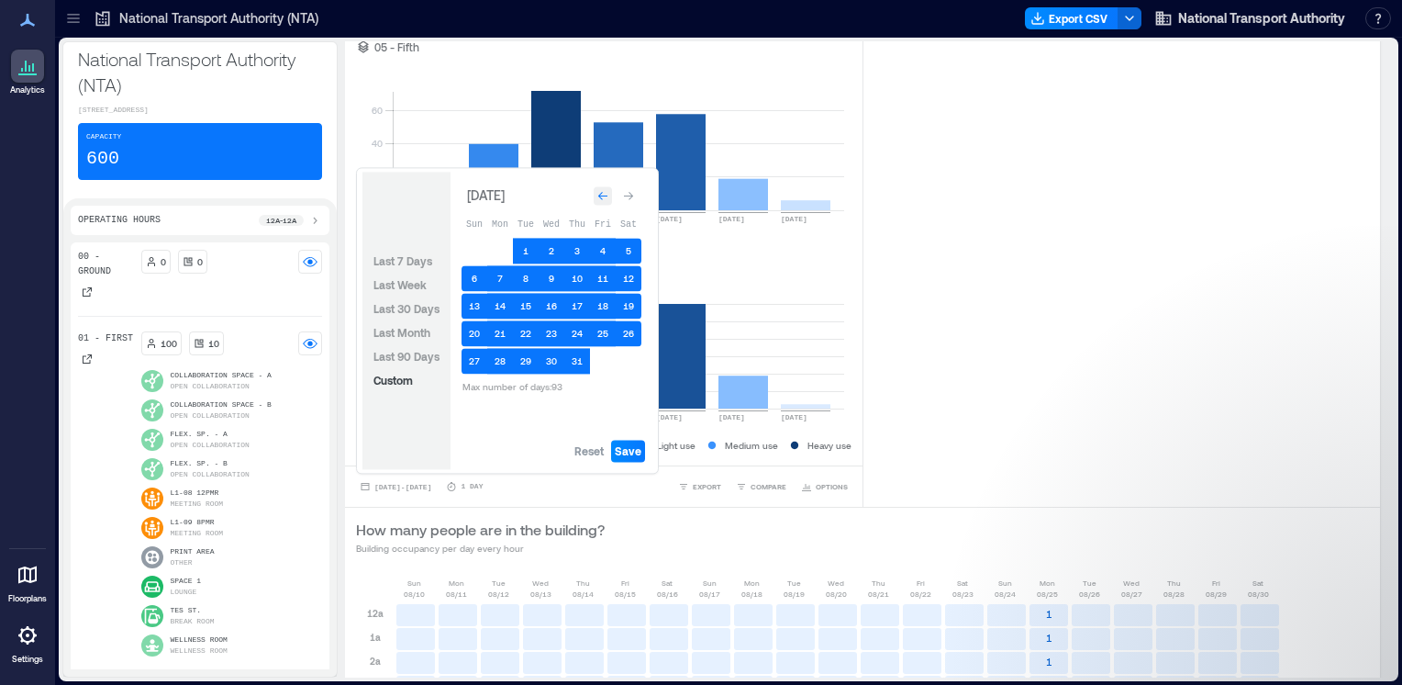
click at [601, 195] on icon "Go to previous month" at bounding box center [602, 195] width 11 height 11
click at [595, 451] on span "Reset" at bounding box center [588, 450] width 29 height 15
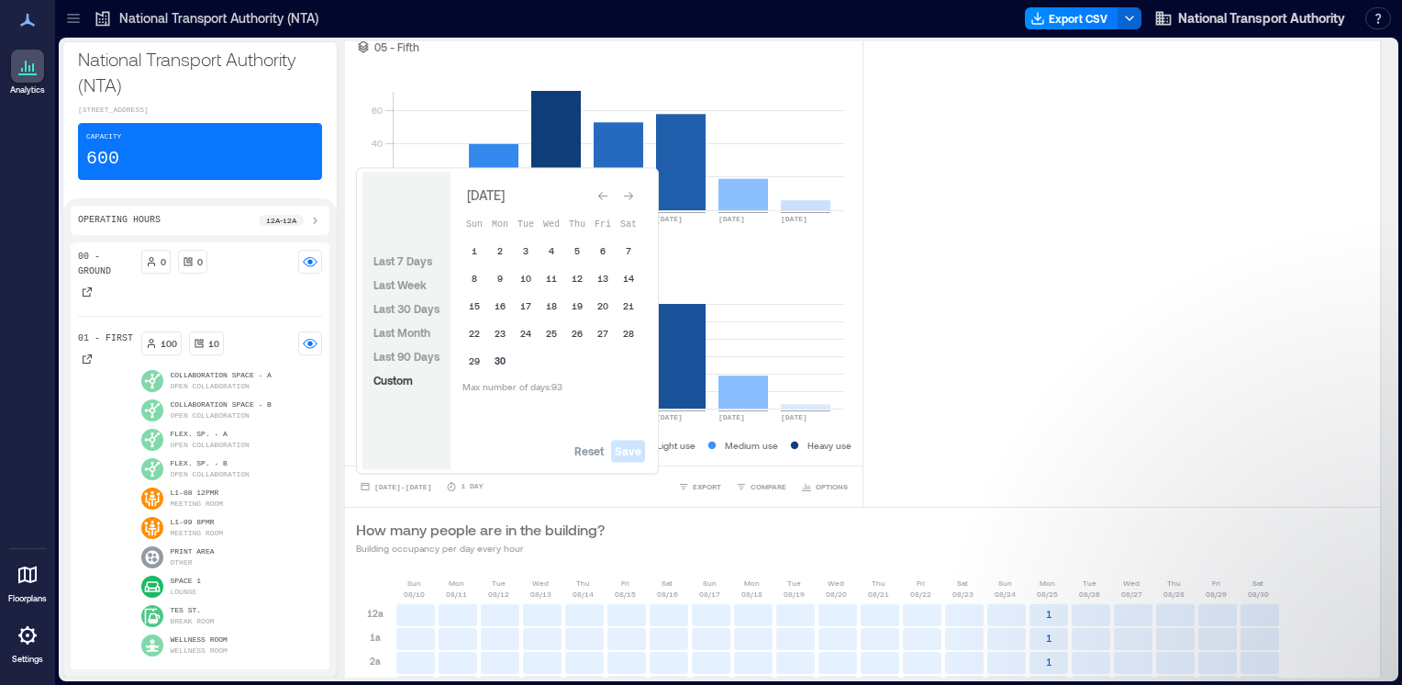
click at [496, 361] on button "30" at bounding box center [500, 361] width 26 height 26
click at [630, 193] on icon "Go to next month" at bounding box center [628, 196] width 9 height 8
click at [474, 273] on button "6" at bounding box center [475, 278] width 26 height 26
click at [642, 454] on button "Save" at bounding box center [628, 451] width 34 height 22
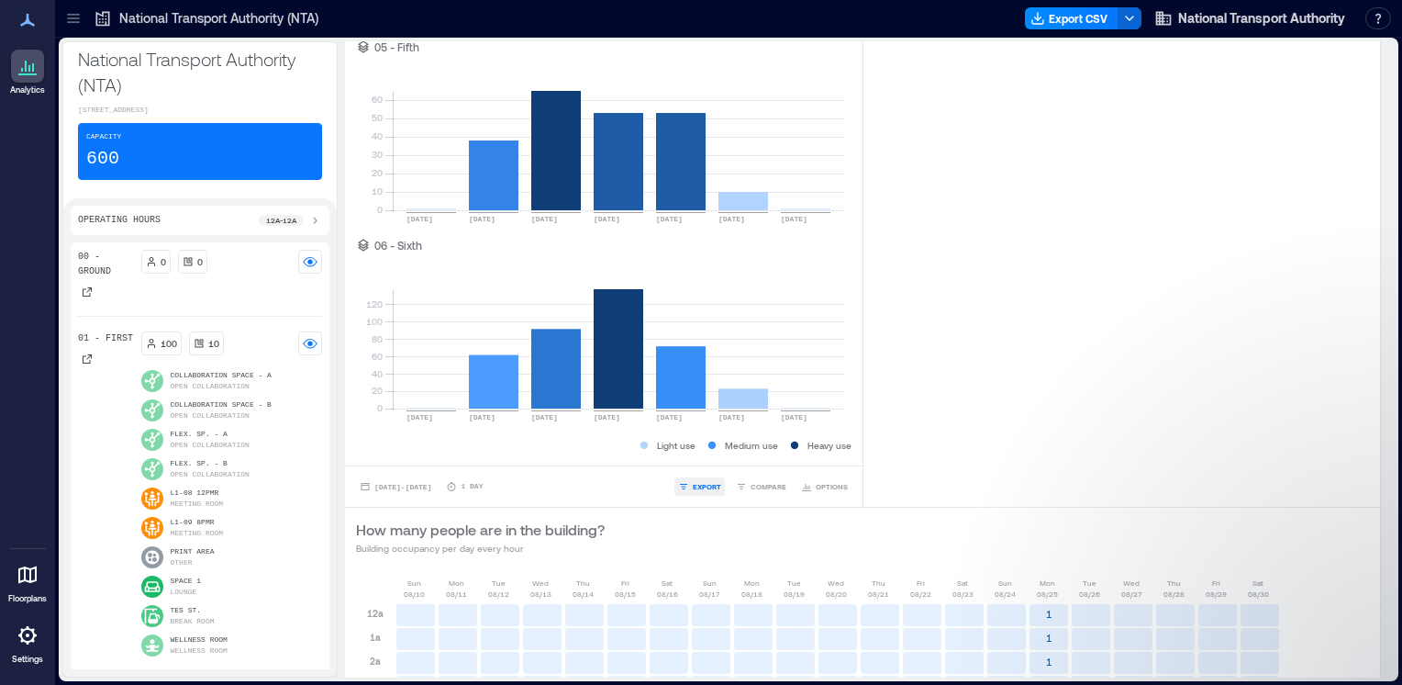
click at [694, 485] on span "EXPORT" at bounding box center [707, 486] width 28 height 11
click at [701, 455] on span "CSV" at bounding box center [706, 460] width 15 height 11
